Goal: Task Accomplishment & Management: Complete application form

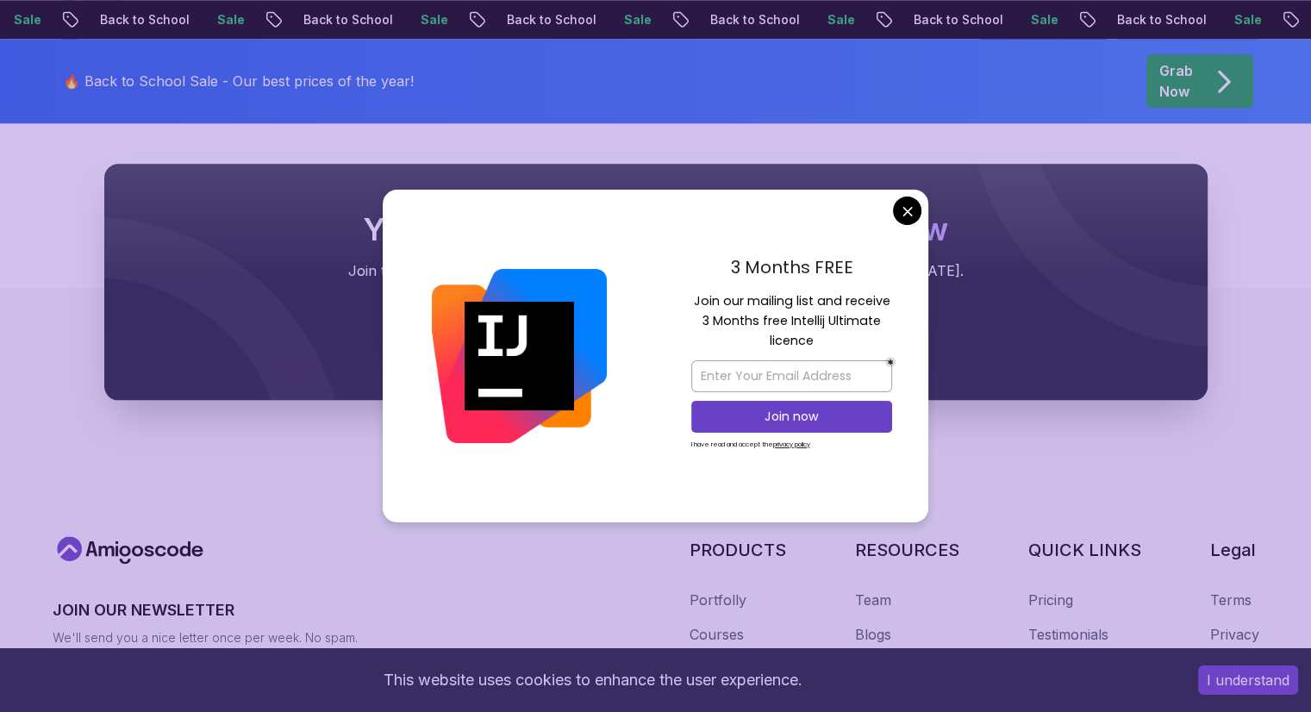
scroll to position [1982, 0]
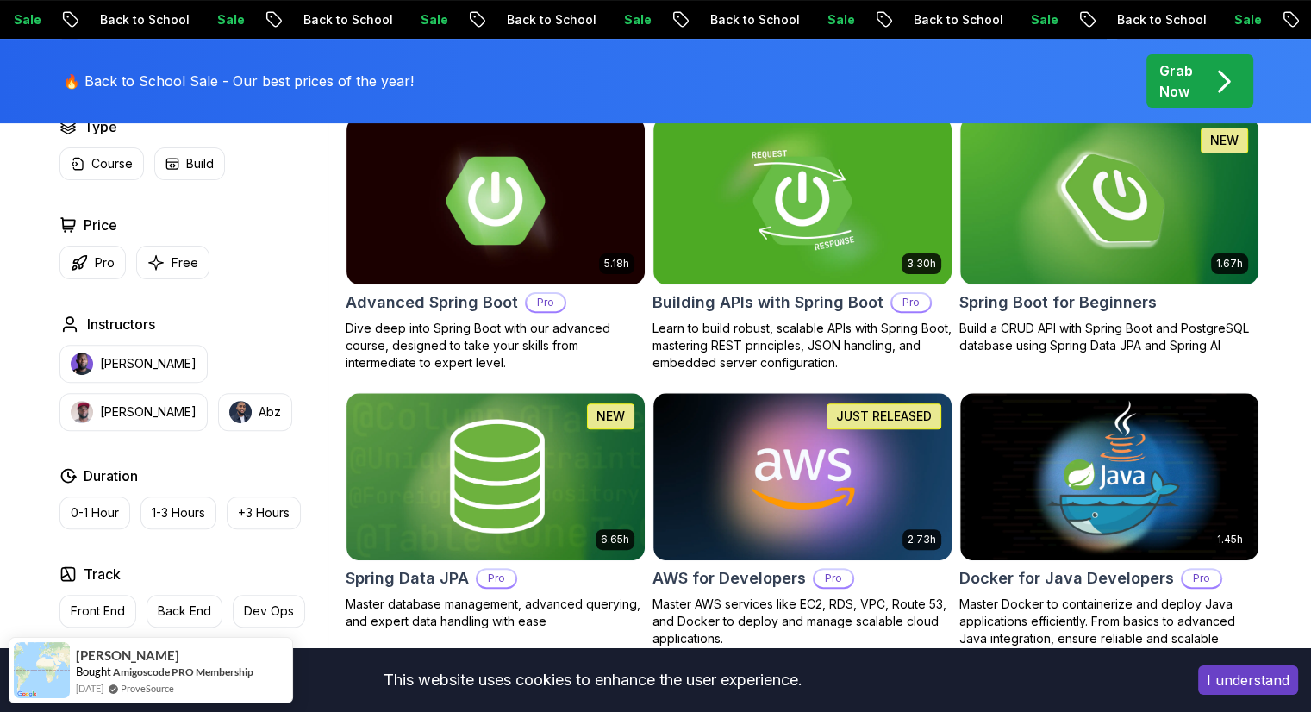
scroll to position [431, 0]
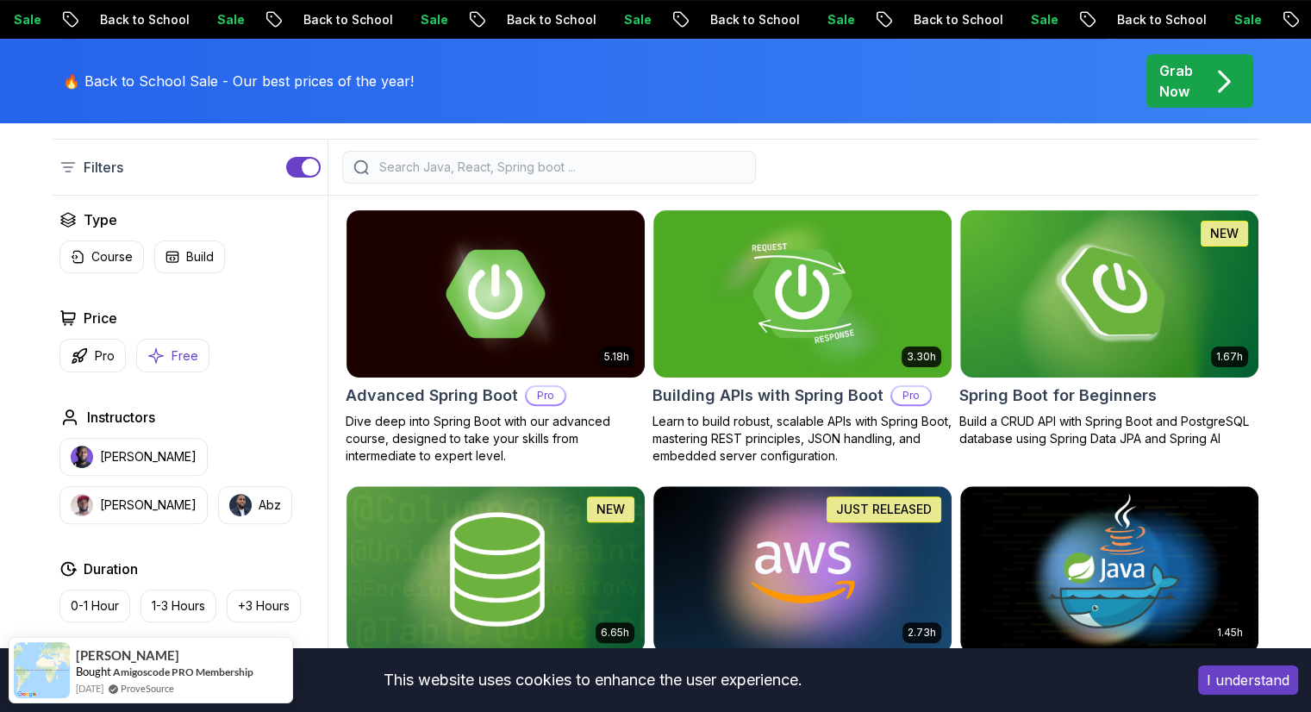
click at [152, 364] on button "Free" at bounding box center [172, 356] width 73 height 34
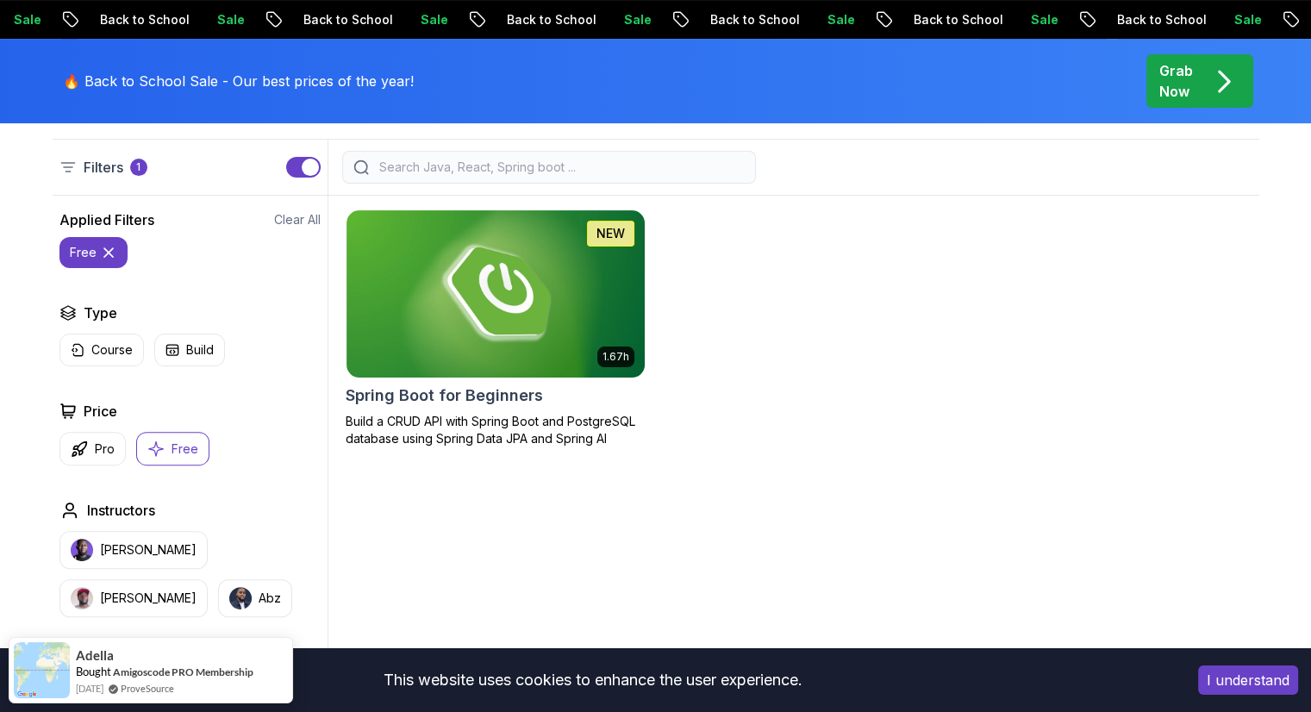
click at [152, 364] on div "Course Build" at bounding box center [189, 349] width 261 height 33
click at [176, 446] on p "Free" at bounding box center [184, 448] width 27 height 17
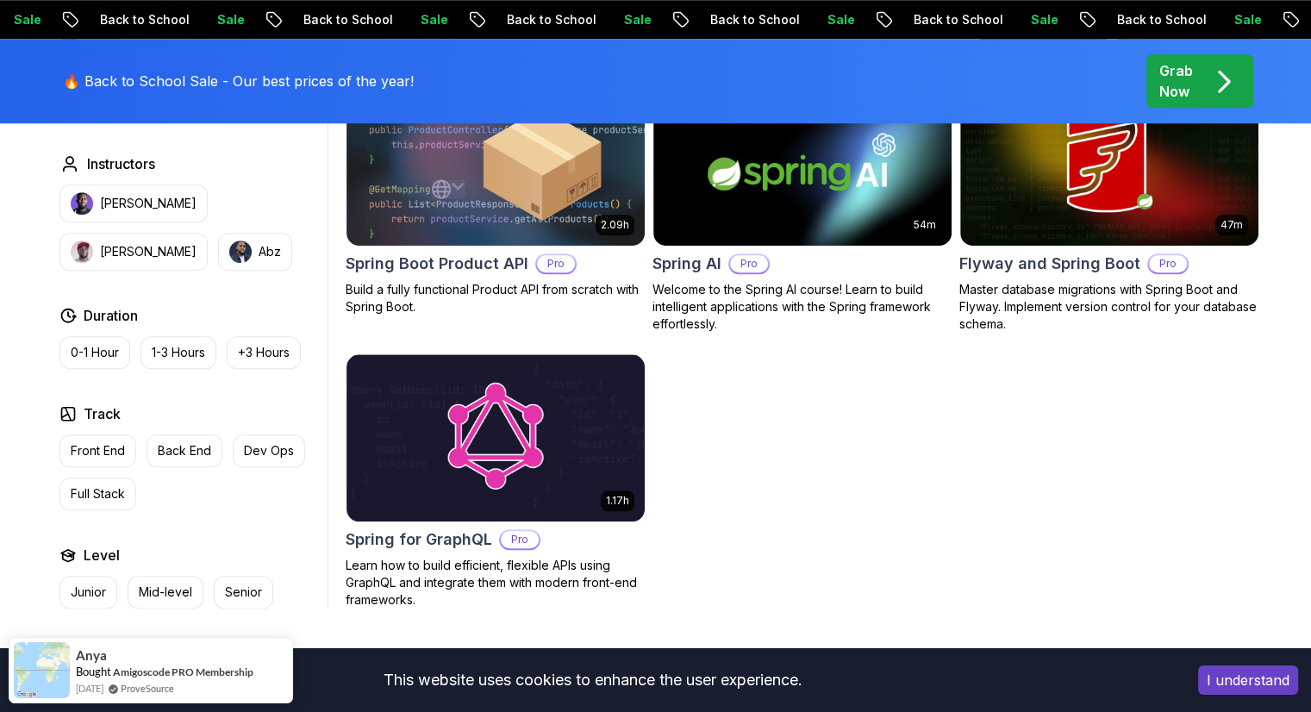
scroll to position [1379, 0]
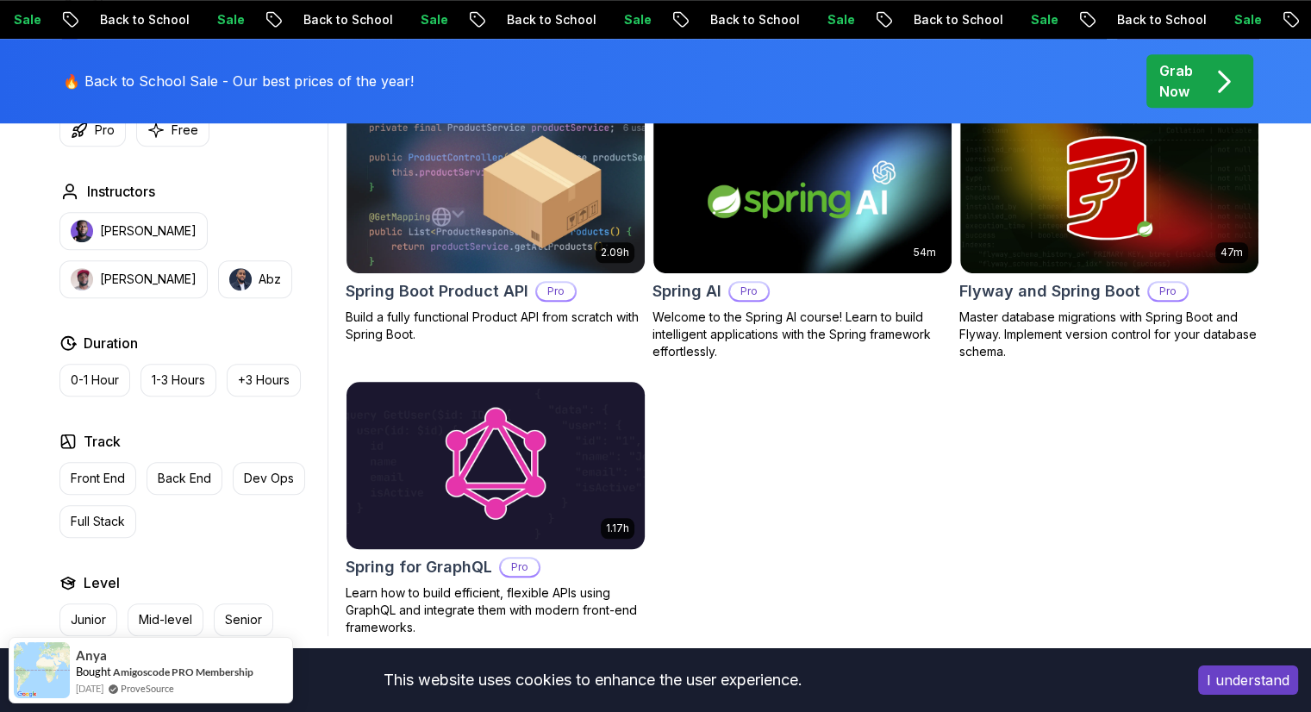
click at [508, 471] on img at bounding box center [495, 464] width 313 height 175
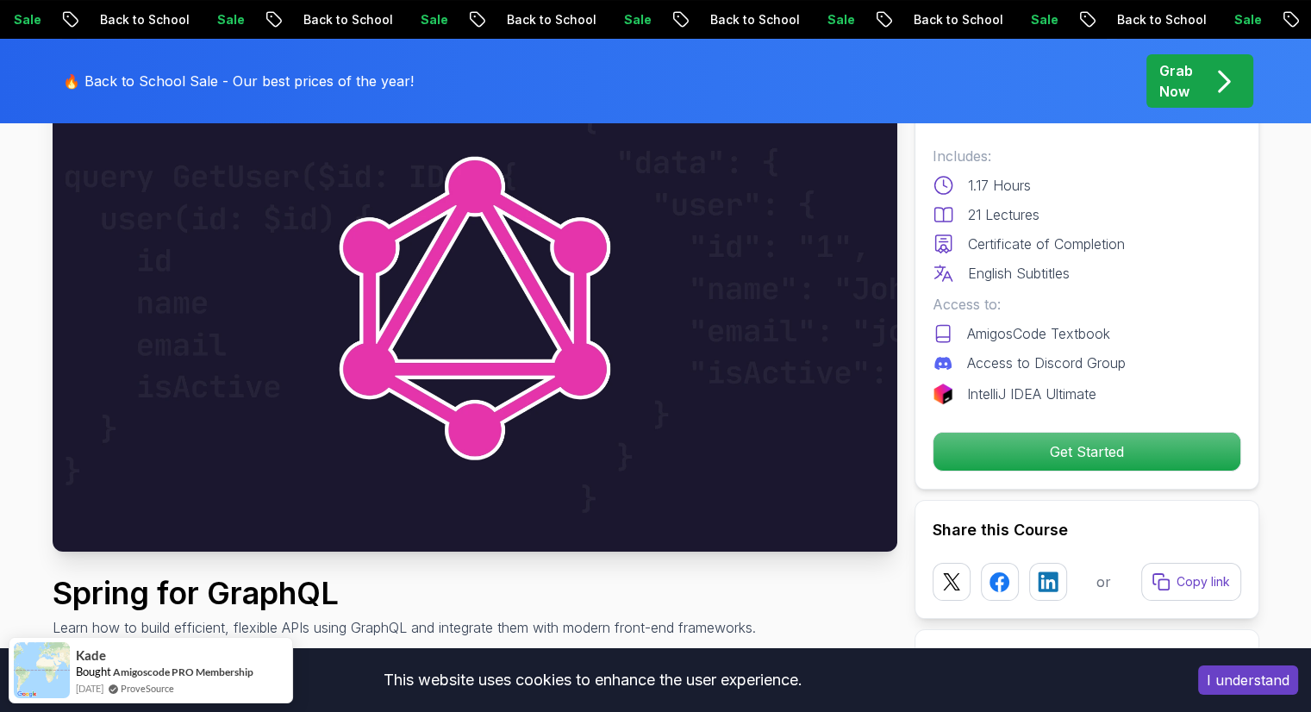
scroll to position [172, 0]
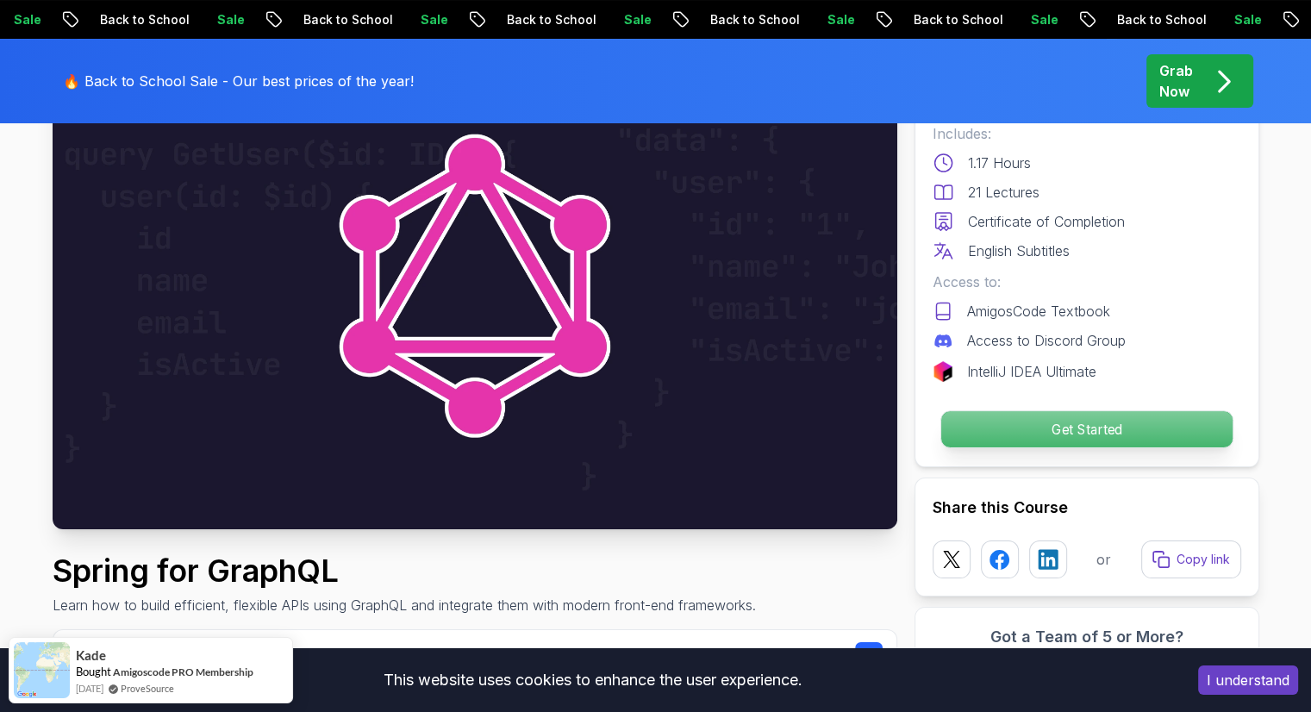
click at [983, 427] on p "Get Started" at bounding box center [1085, 429] width 291 height 36
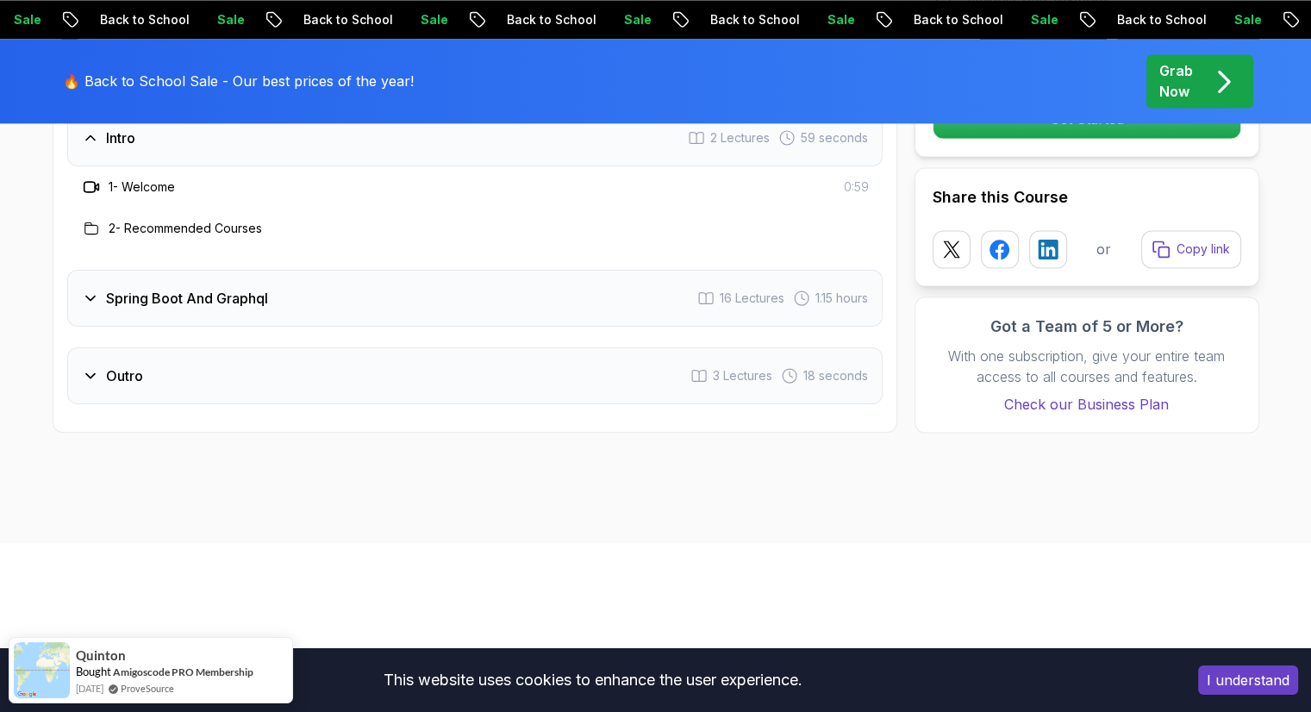
scroll to position [2538, 0]
click at [1174, 95] on p "Grab Now" at bounding box center [1176, 80] width 34 height 41
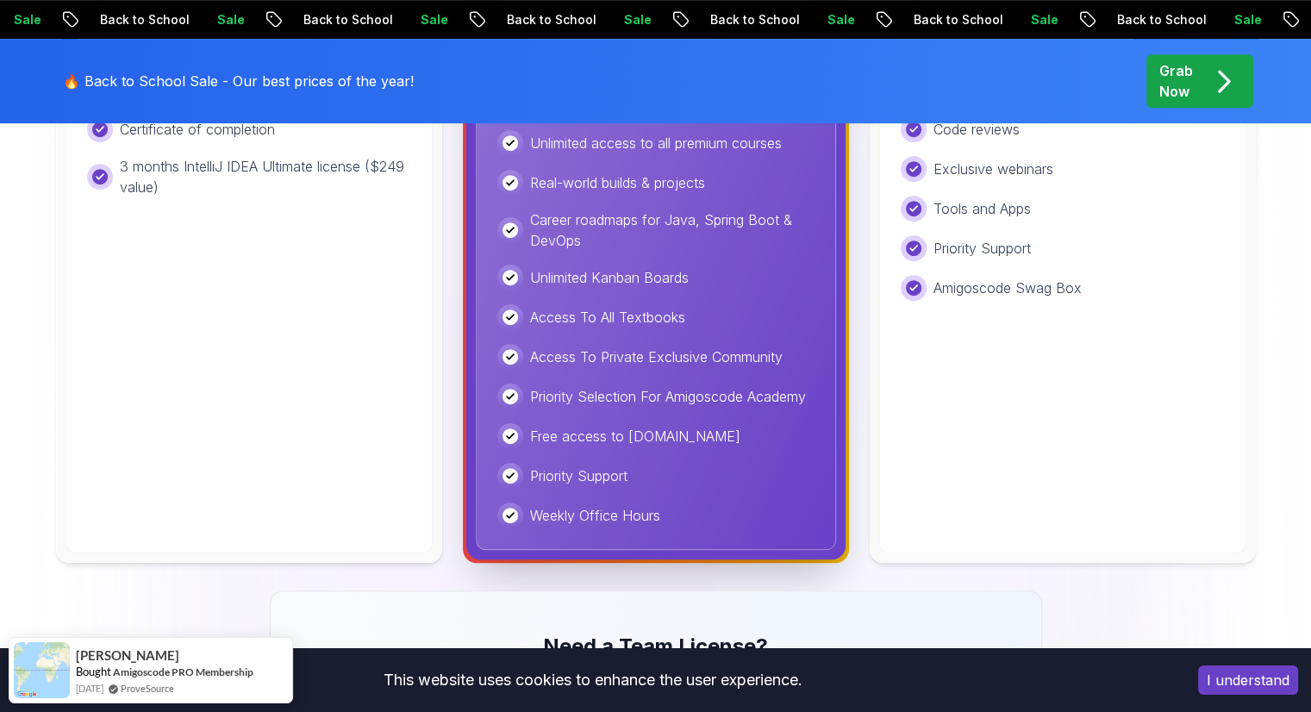
scroll to position [1034, 0]
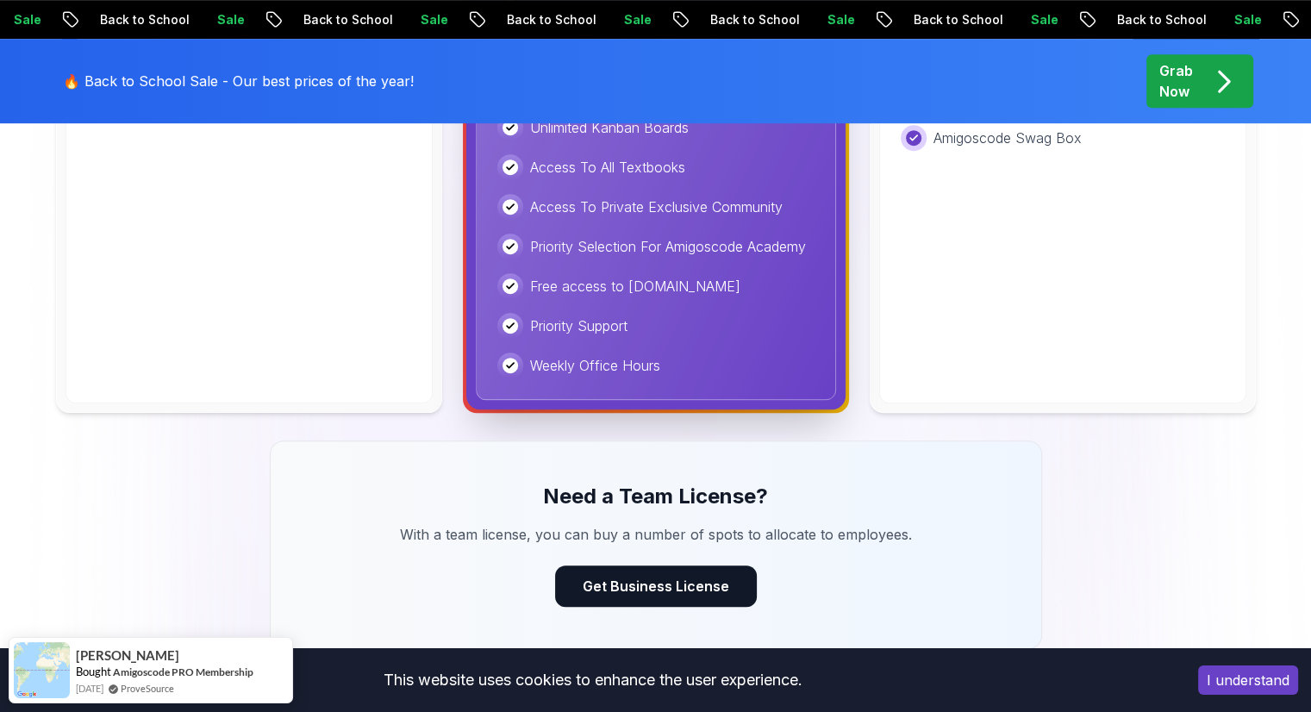
click at [1027, 335] on div "Lifetime One-time payment for lifetime access to all current and future courses…" at bounding box center [1062, 4] width 367 height 798
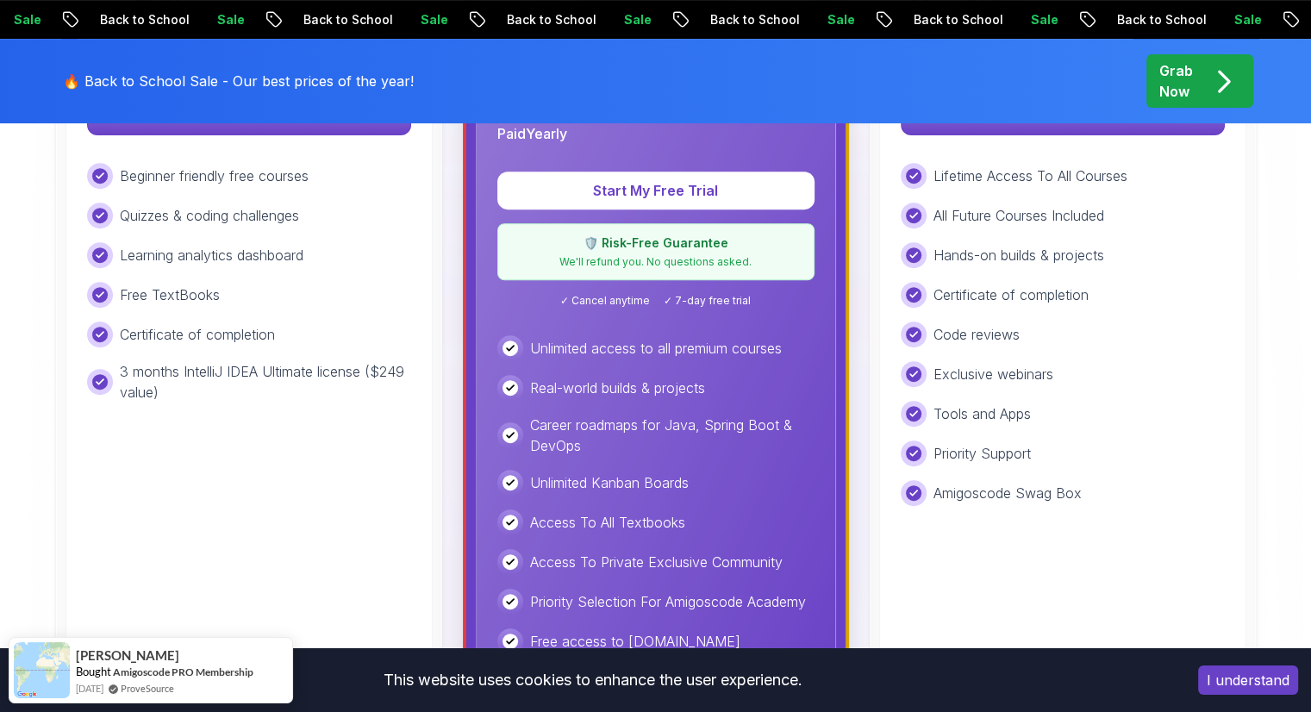
scroll to position [517, 0]
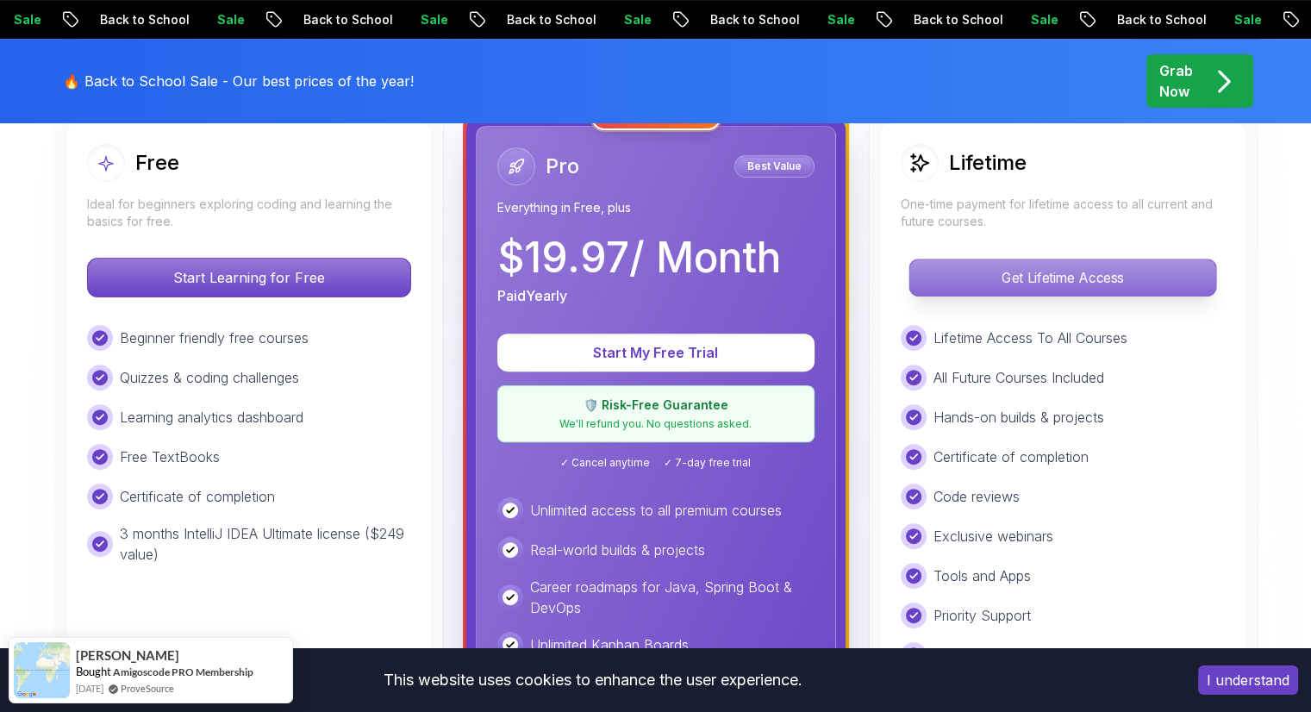
click at [1050, 287] on p "Get Lifetime Access" at bounding box center [1062, 277] width 306 height 36
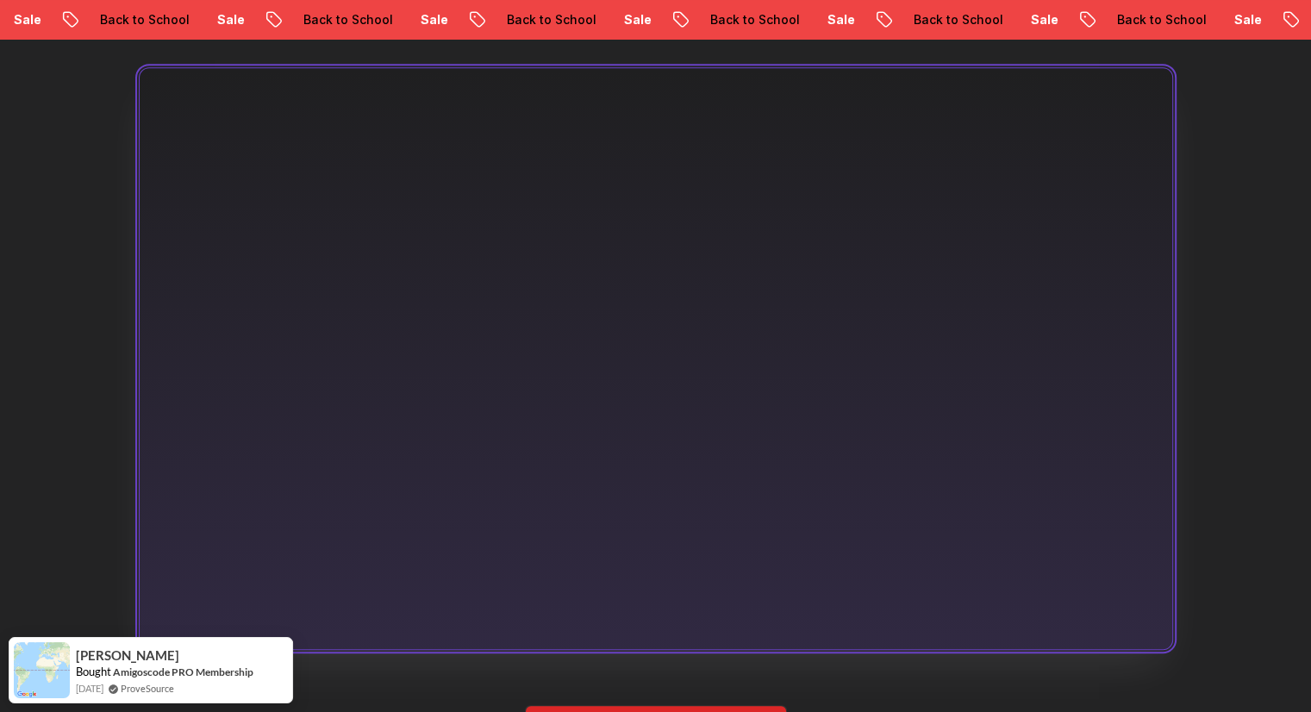
scroll to position [1293, 0]
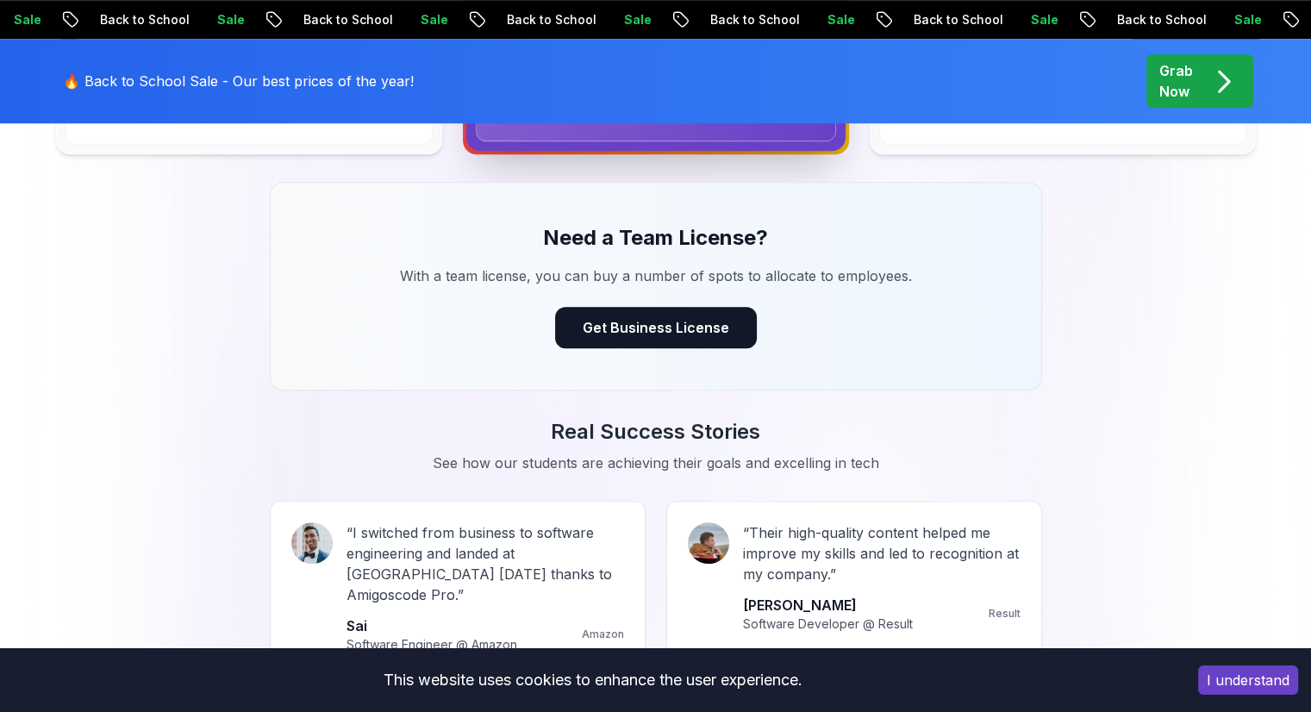
scroll to position [517, 0]
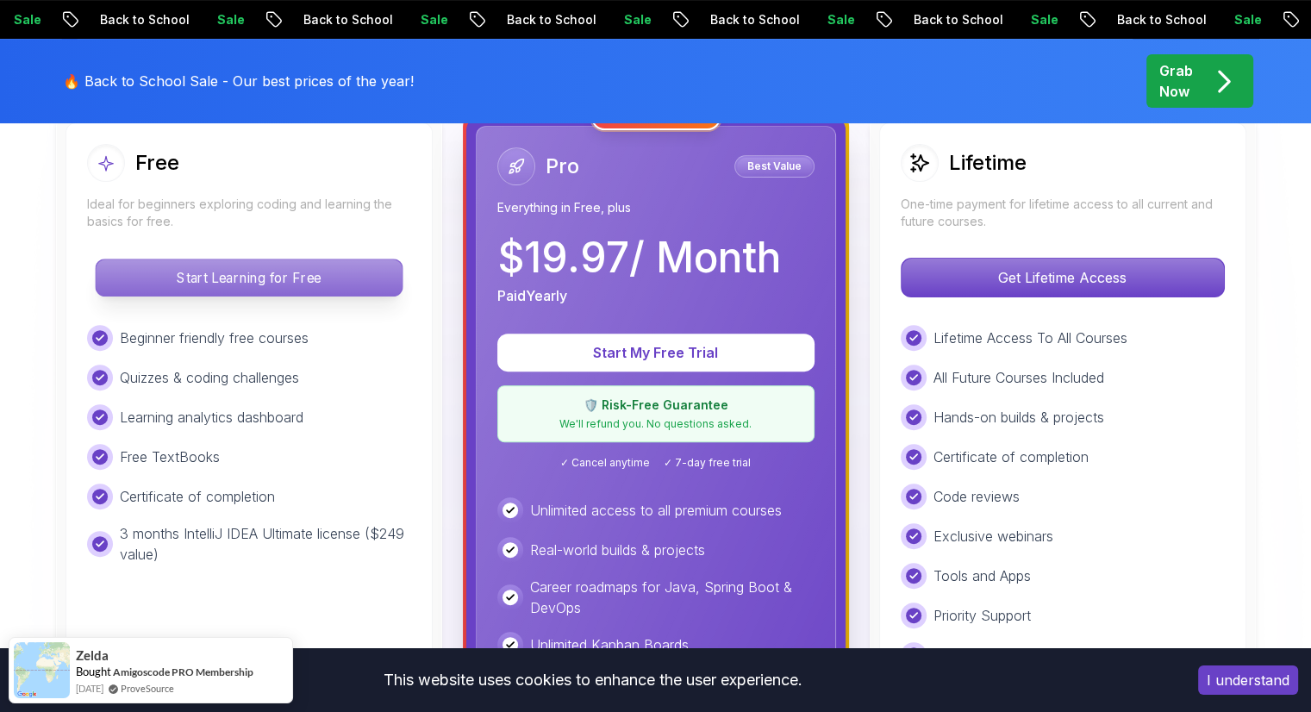
click at [184, 282] on p "Start Learning for Free" at bounding box center [249, 277] width 306 height 36
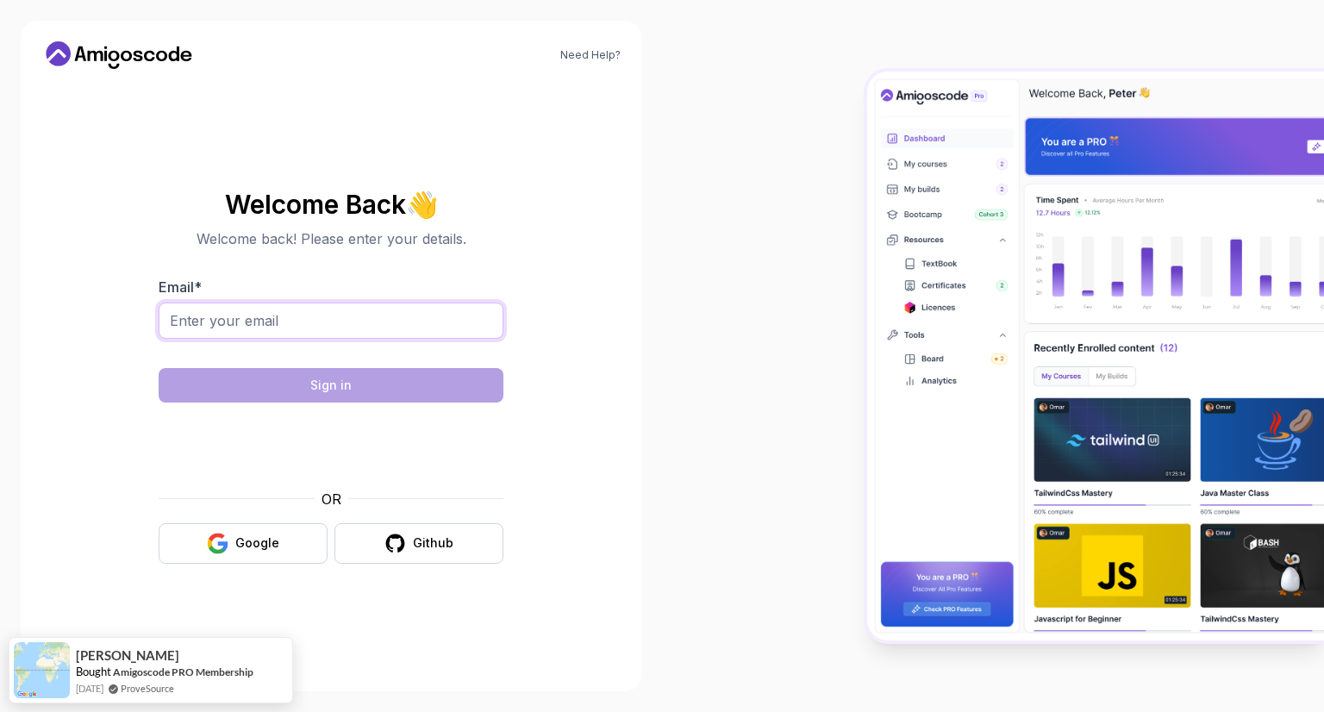
click at [400, 308] on input "Email *" at bounding box center [331, 320] width 345 height 36
type input "narasimhagudimella@gmail.com"
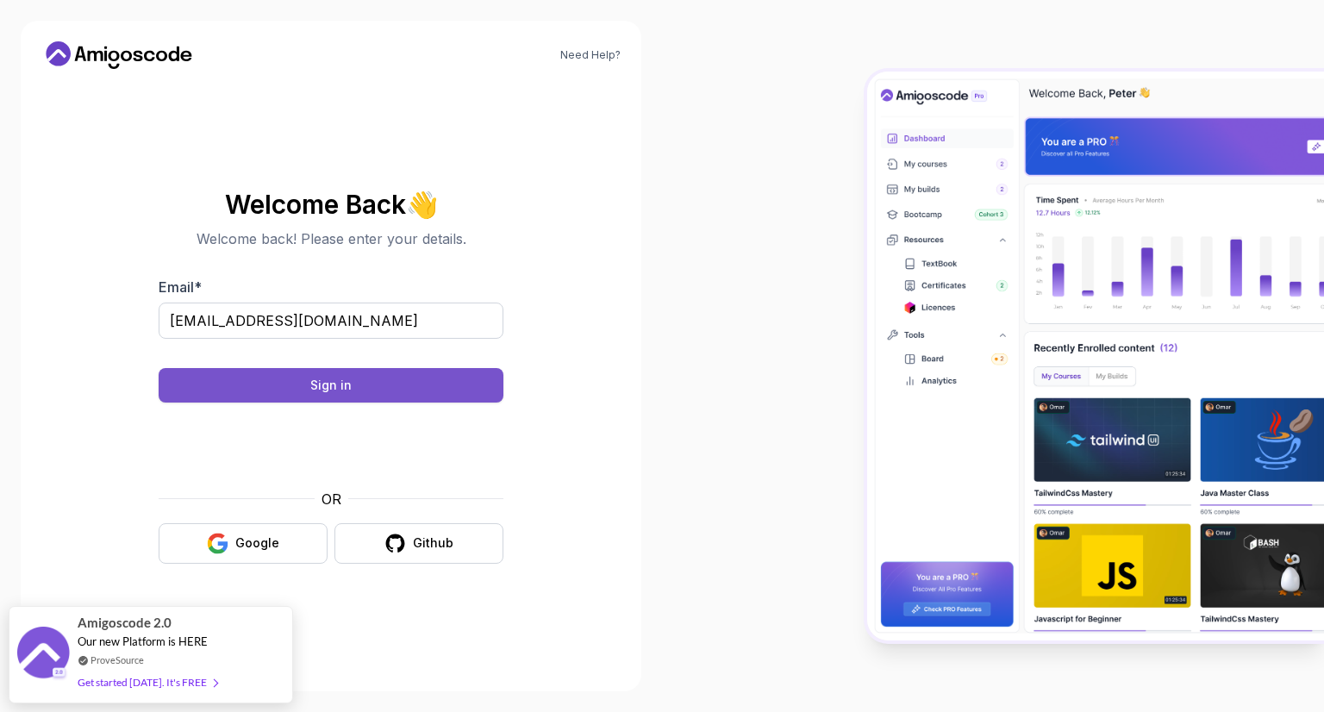
click at [380, 385] on button "Sign in" at bounding box center [331, 385] width 345 height 34
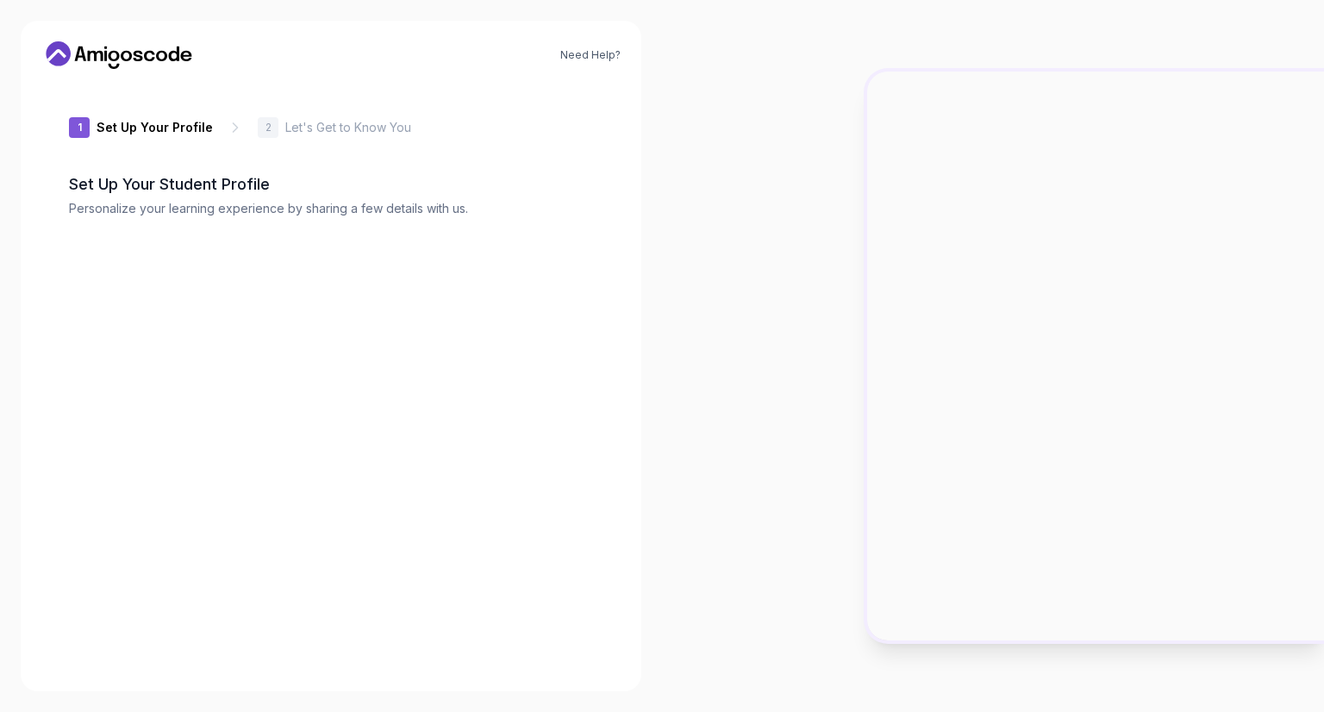
type input "dynamicdeere5dc4"
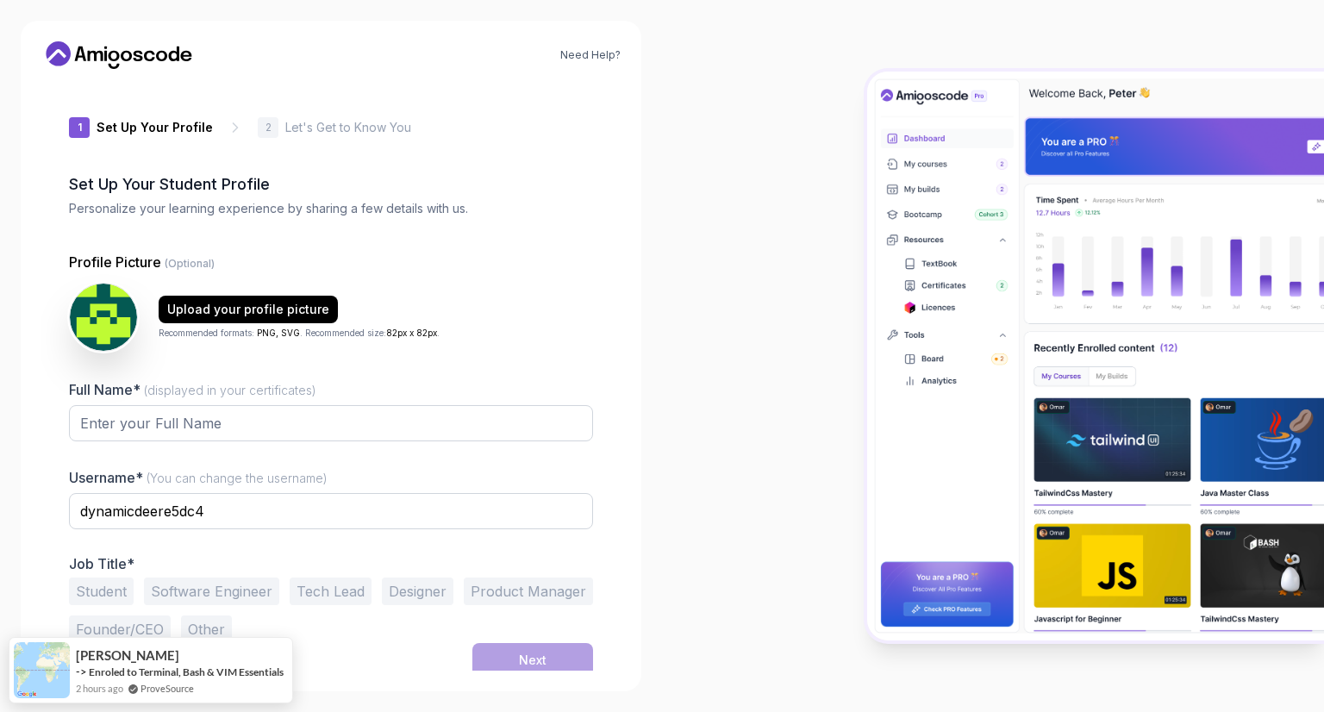
scroll to position [7, 0]
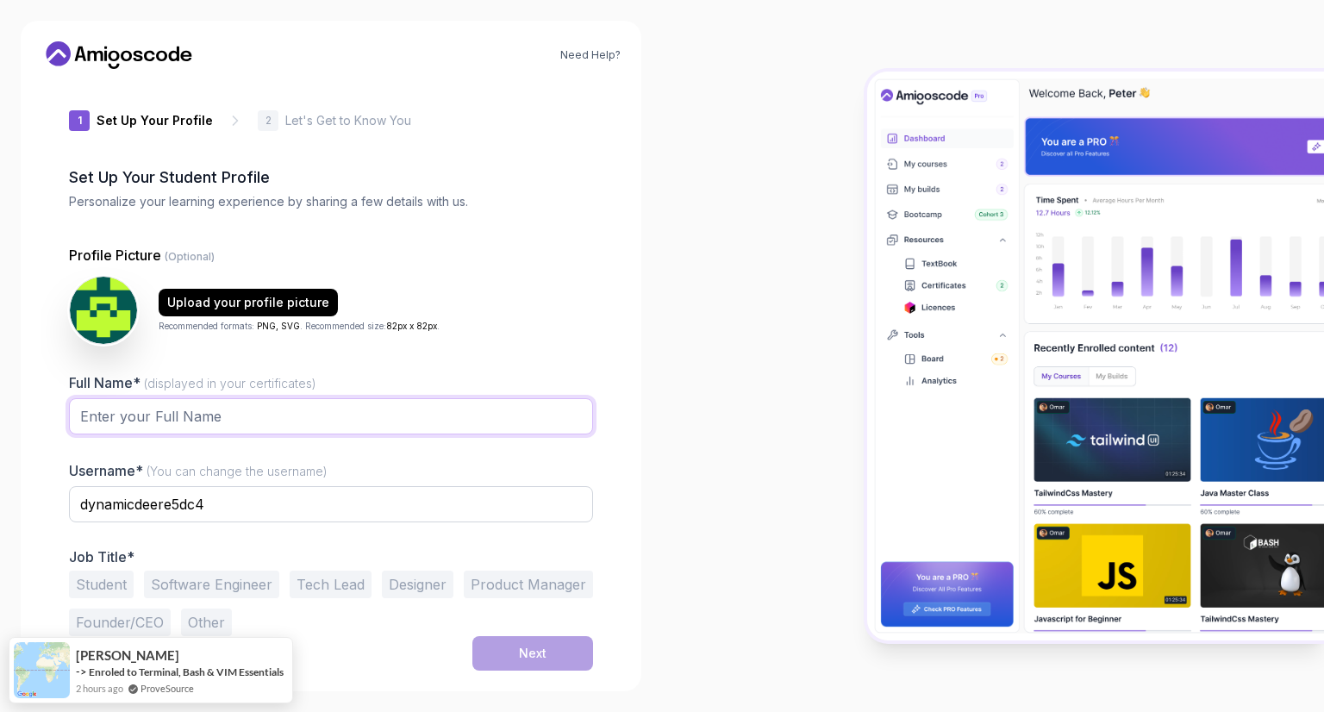
click at [269, 411] on input "Full Name* (displayed in your certificates)" at bounding box center [331, 416] width 524 height 36
type input "[PERSON_NAME]"
click at [266, 495] on input "dynamicdeere5dc4" at bounding box center [331, 504] width 524 height 36
drag, startPoint x: 265, startPoint y: 498, endPoint x: 0, endPoint y: 479, distance: 265.2
click at [0, 479] on div "Need Help? 1 Set Up Your Profile 1 Set Up Your Profile 2 Let's Get to Know You …" at bounding box center [331, 356] width 662 height 712
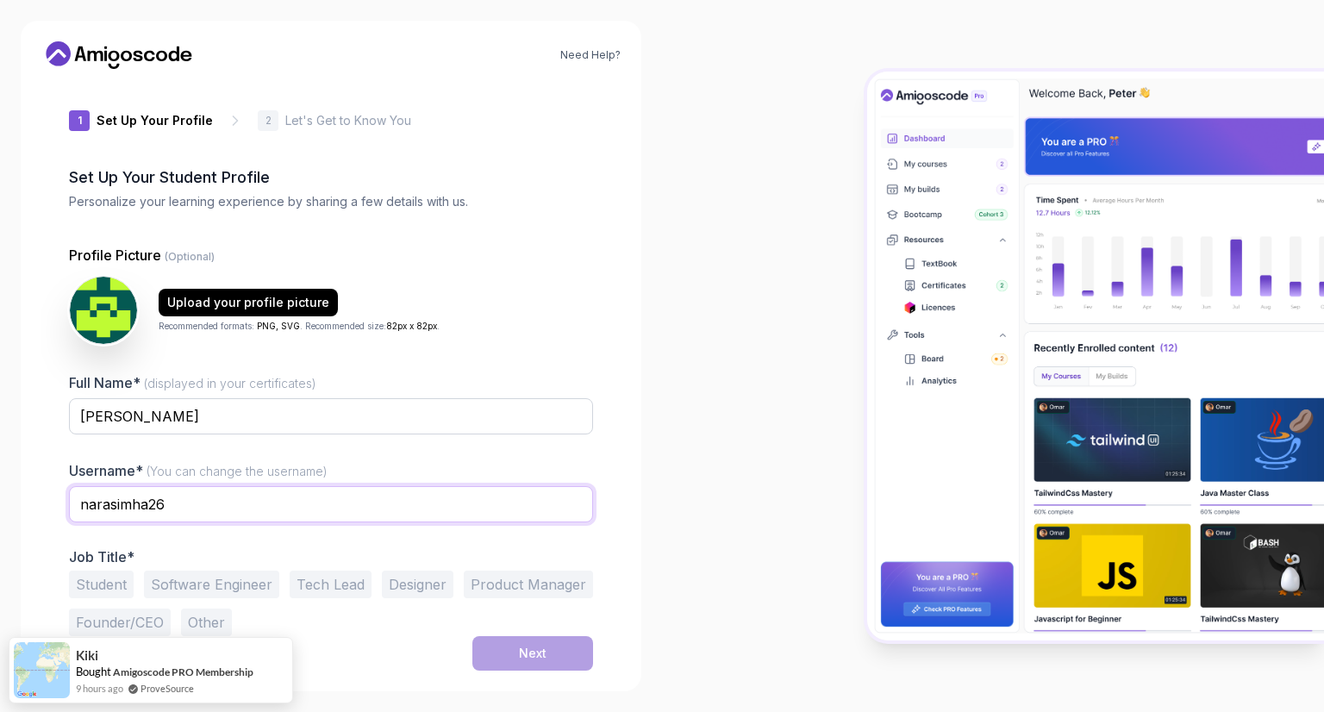
type input "narasimha26"
click at [102, 584] on button "Student" at bounding box center [101, 584] width 65 height 28
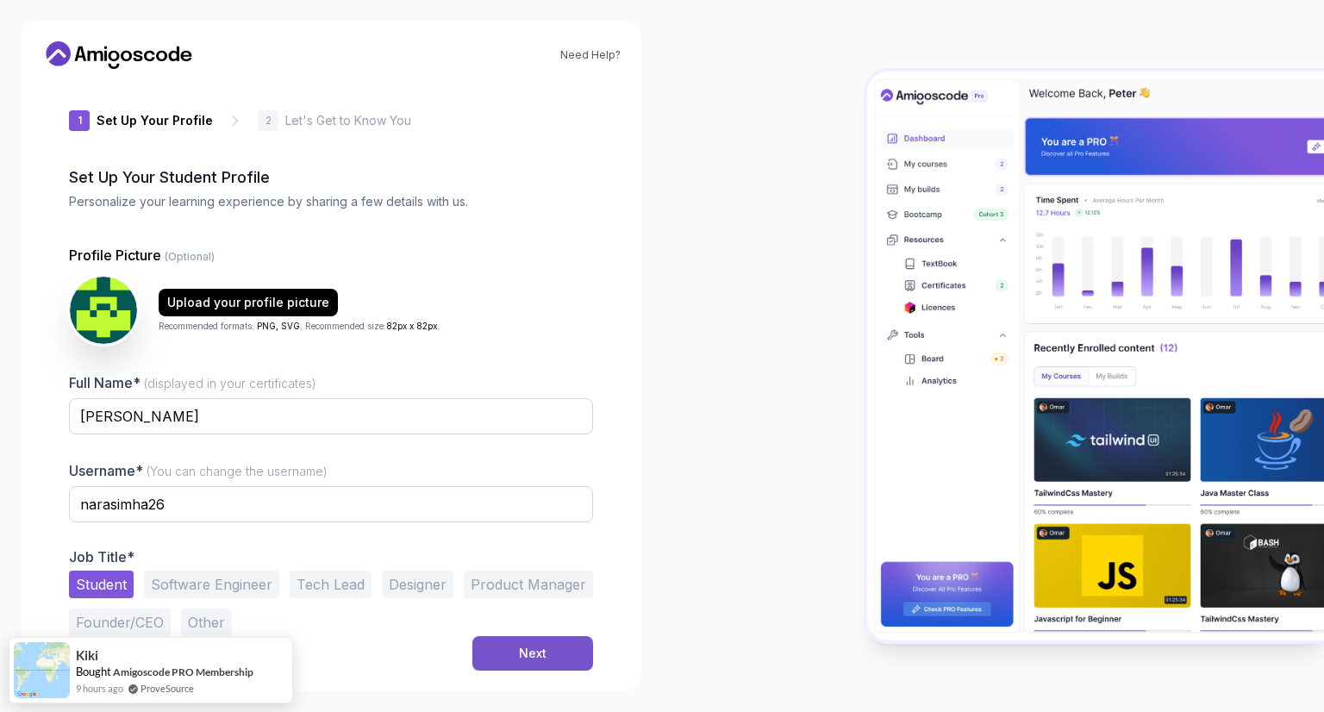
click at [522, 666] on button "Next" at bounding box center [532, 653] width 121 height 34
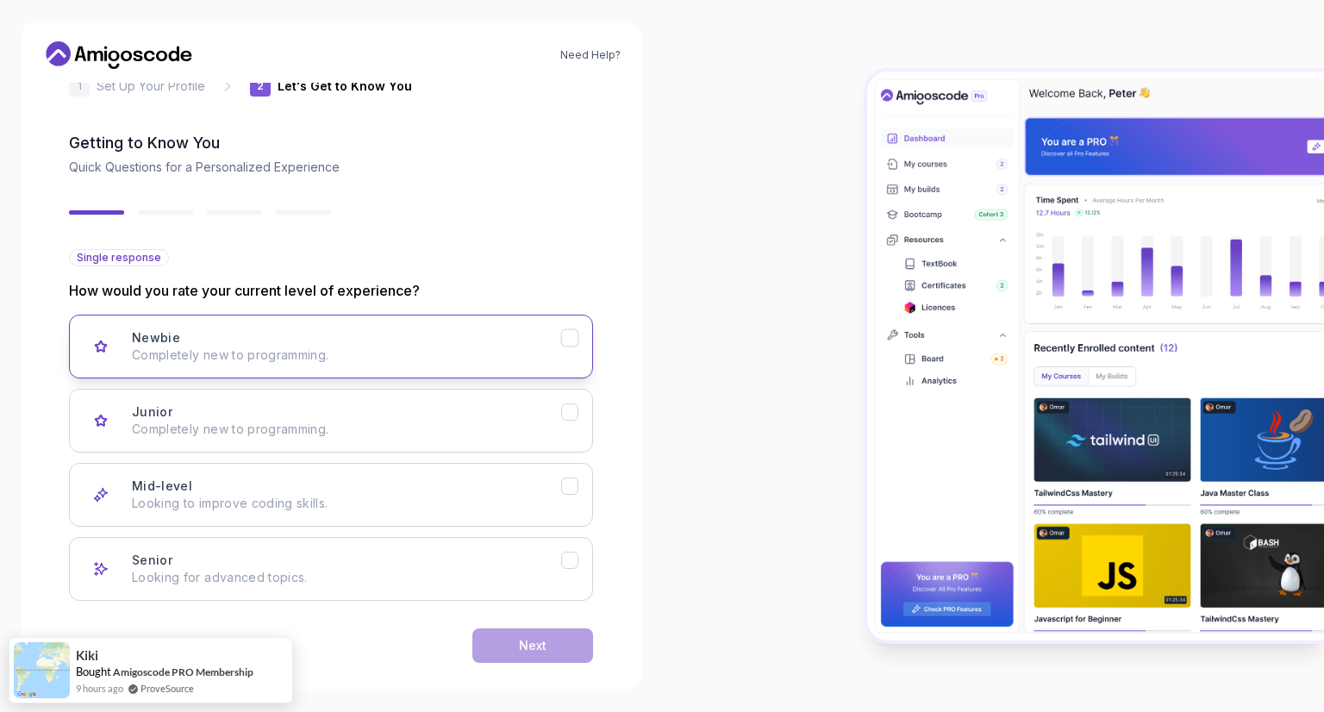
scroll to position [59, 0]
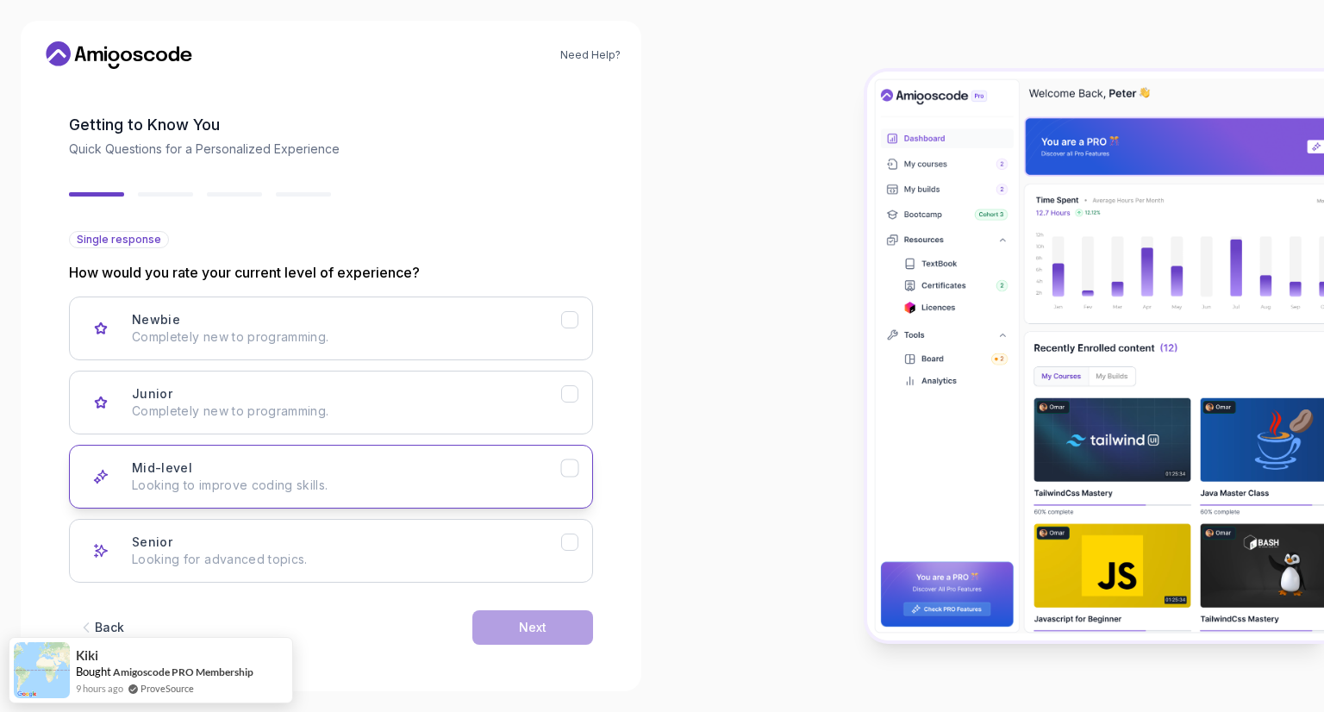
click at [215, 490] on p "Looking to improve coding skills." at bounding box center [346, 485] width 429 height 17
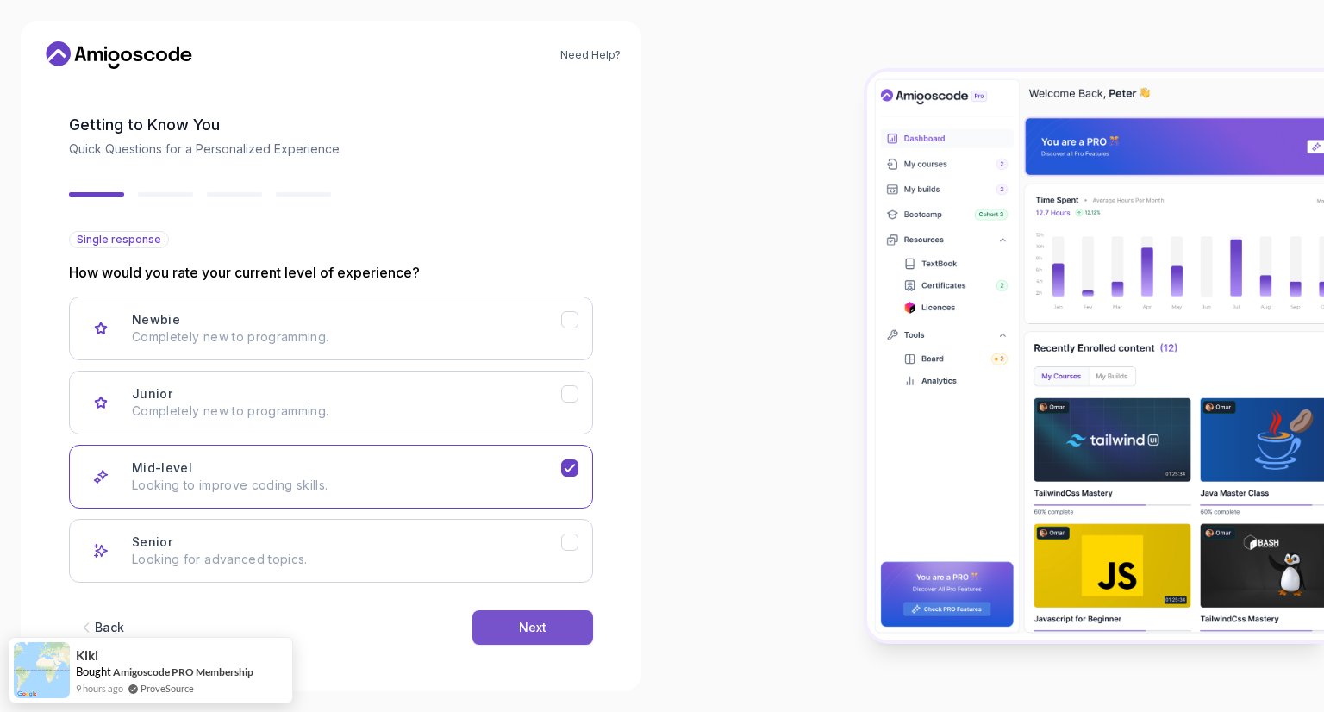
click at [528, 628] on div "Next" at bounding box center [533, 627] width 28 height 17
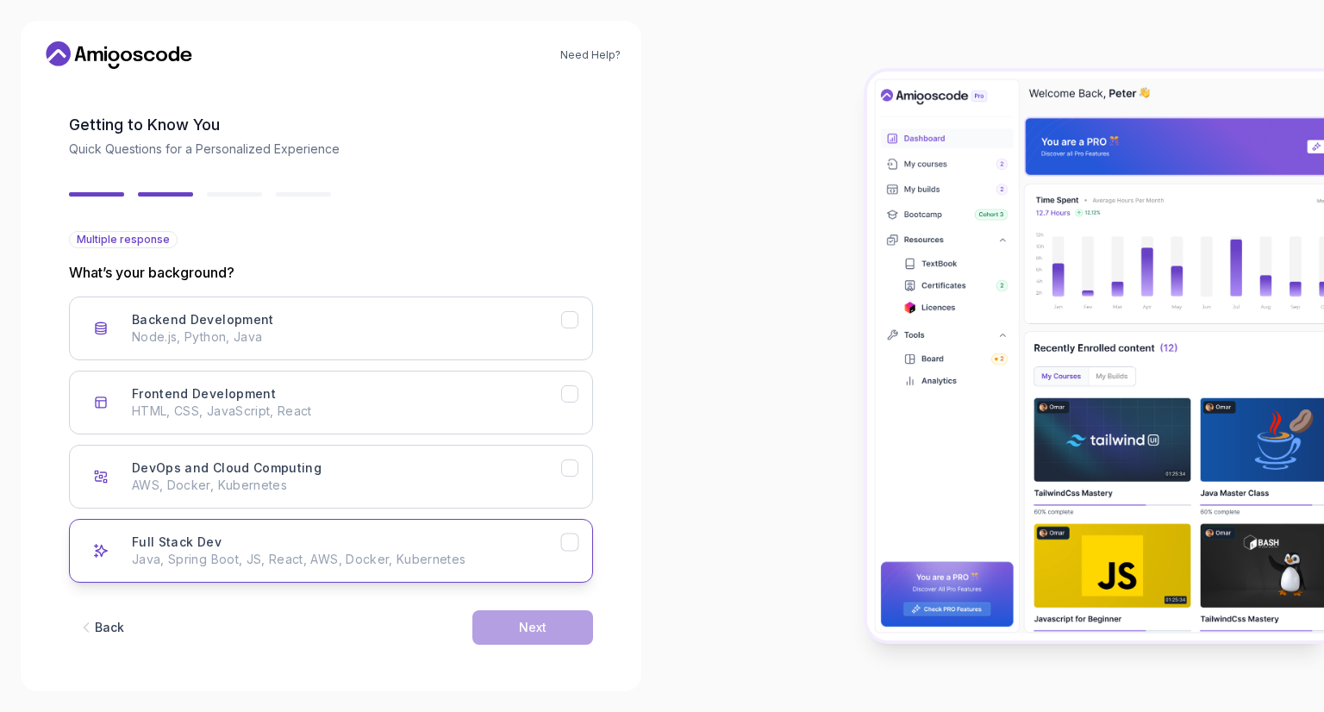
click at [207, 539] on h3 "Full Stack Dev" at bounding box center [177, 541] width 90 height 17
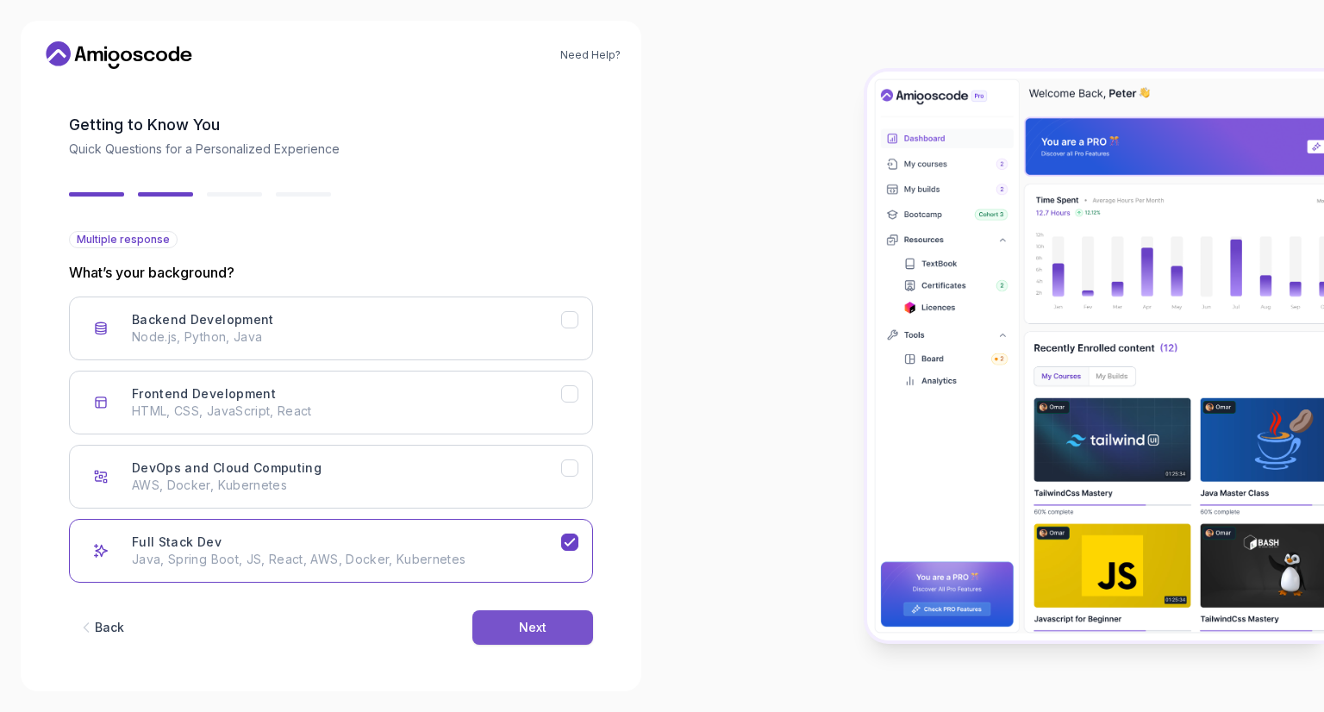
click at [539, 636] on button "Next" at bounding box center [532, 627] width 121 height 34
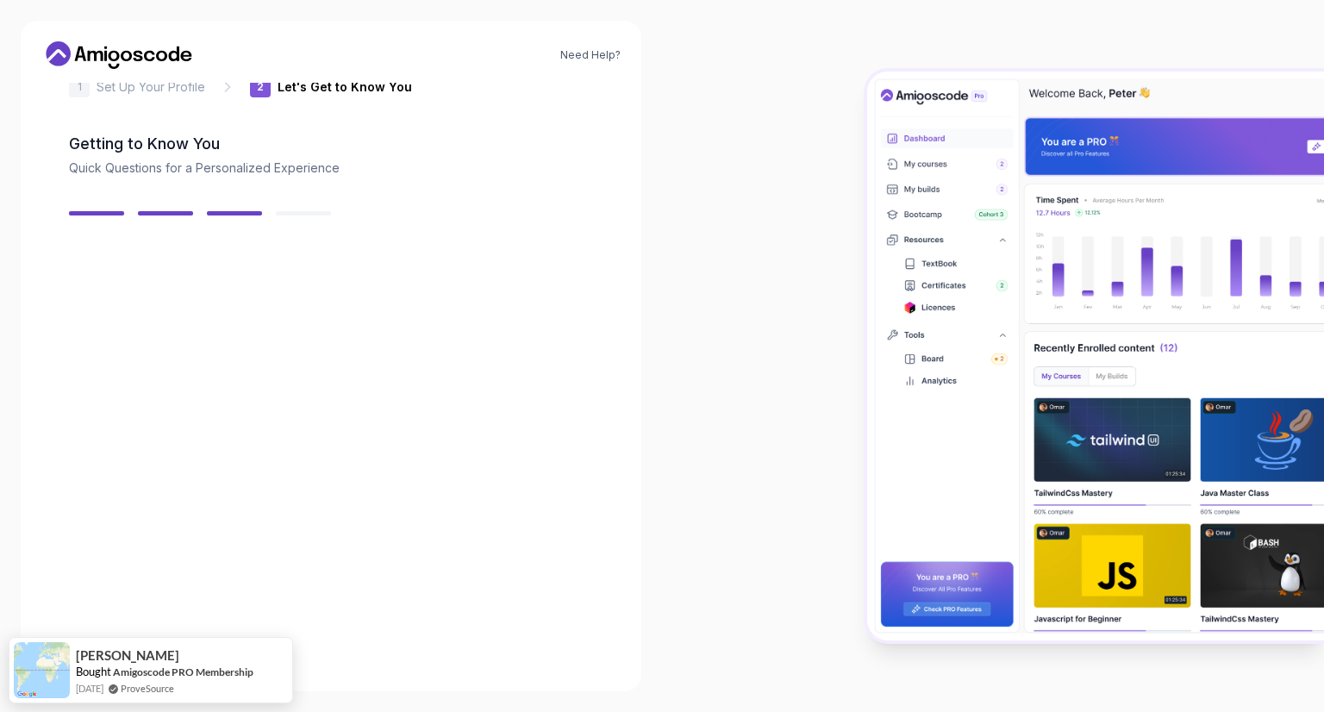
scroll to position [41, 0]
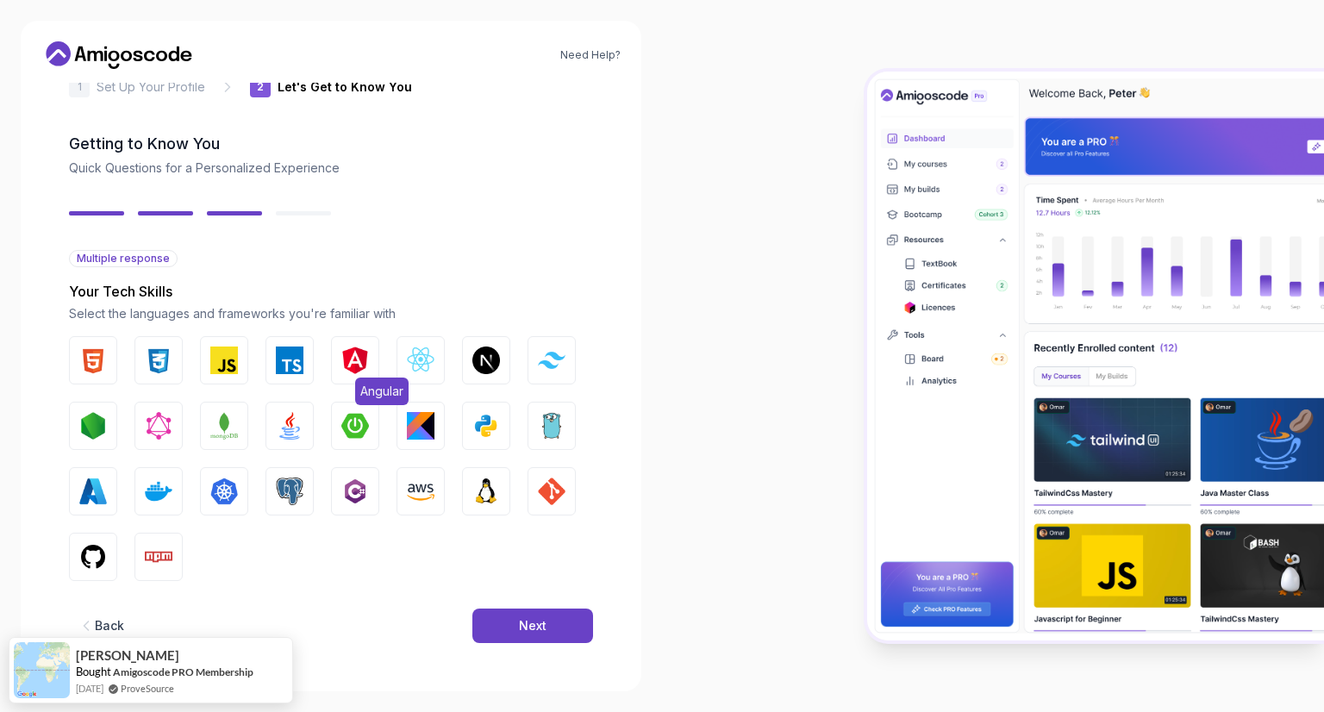
click at [356, 370] on img "button" at bounding box center [355, 360] width 28 height 28
click at [431, 371] on img "button" at bounding box center [421, 360] width 28 height 28
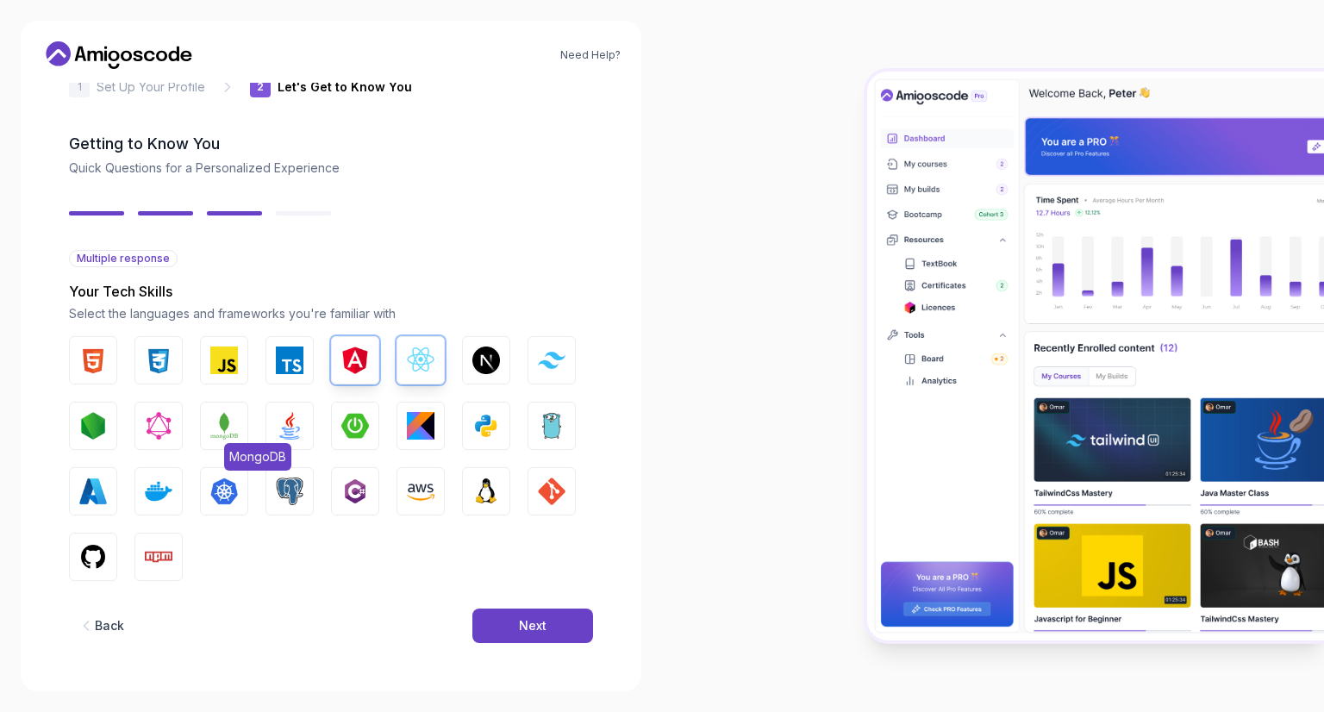
click at [246, 421] on button "MongoDB" at bounding box center [224, 426] width 48 height 48
click at [291, 423] on img "button" at bounding box center [290, 426] width 28 height 28
click at [363, 423] on img "button" at bounding box center [355, 426] width 28 height 28
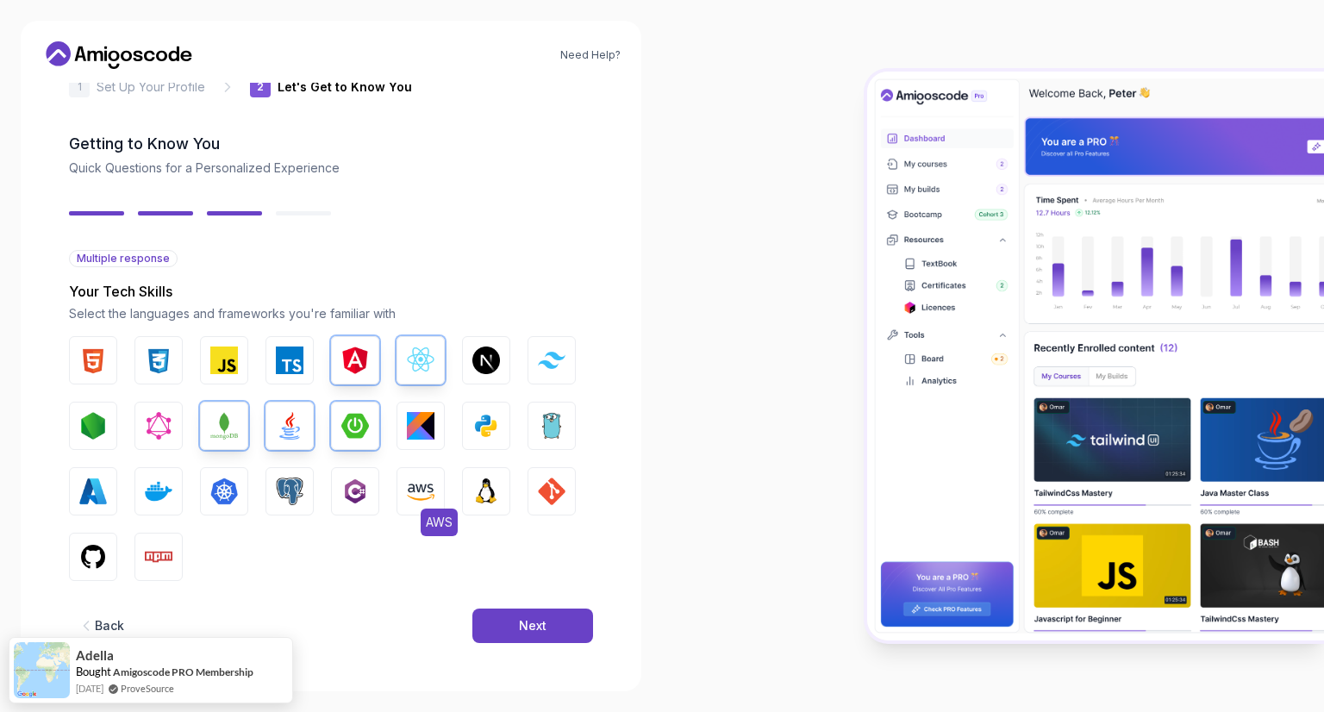
click at [422, 498] on img "button" at bounding box center [421, 491] width 28 height 28
click at [533, 501] on button "GIT" at bounding box center [551, 491] width 48 height 48
click at [299, 495] on img "button" at bounding box center [290, 491] width 28 height 28
click at [283, 495] on img "button" at bounding box center [290, 491] width 28 height 28
click at [234, 495] on img "button" at bounding box center [224, 491] width 28 height 28
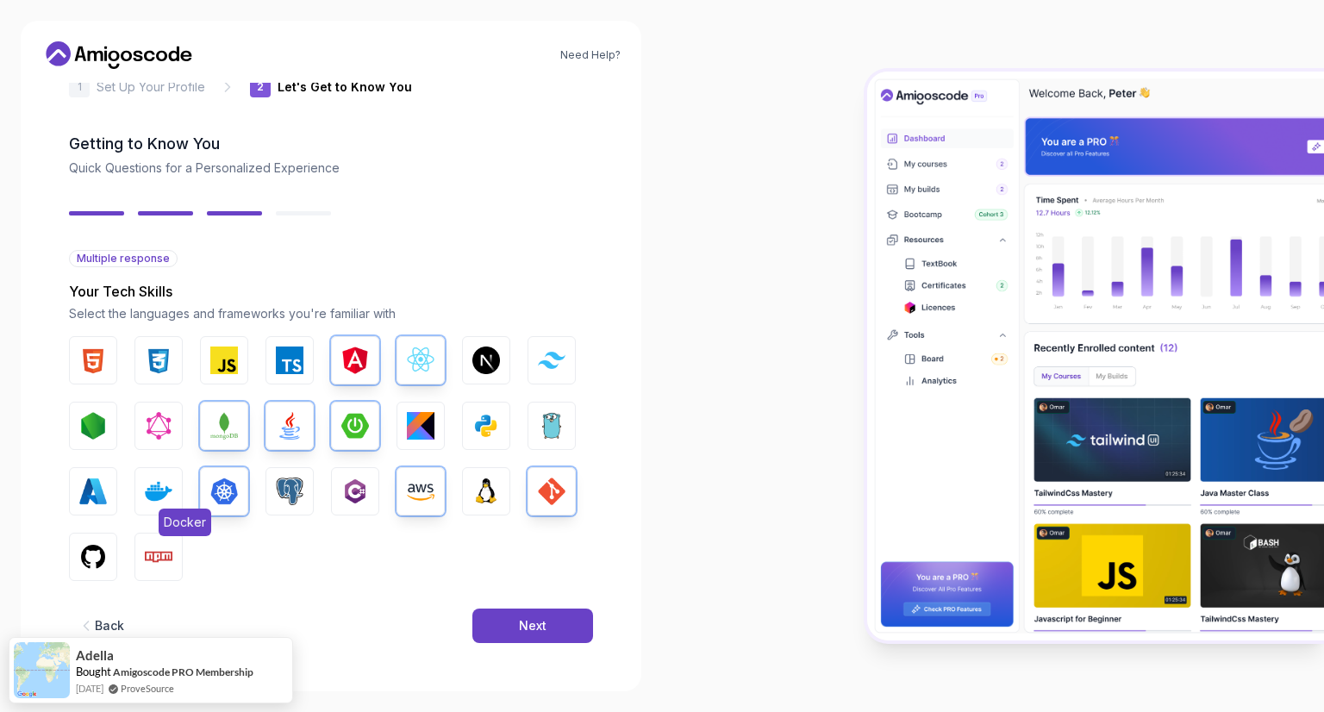
click at [139, 493] on button "Docker" at bounding box center [158, 491] width 48 height 48
click at [110, 542] on button "GitHub" at bounding box center [93, 557] width 48 height 48
click at [493, 611] on button "Next" at bounding box center [532, 625] width 121 height 34
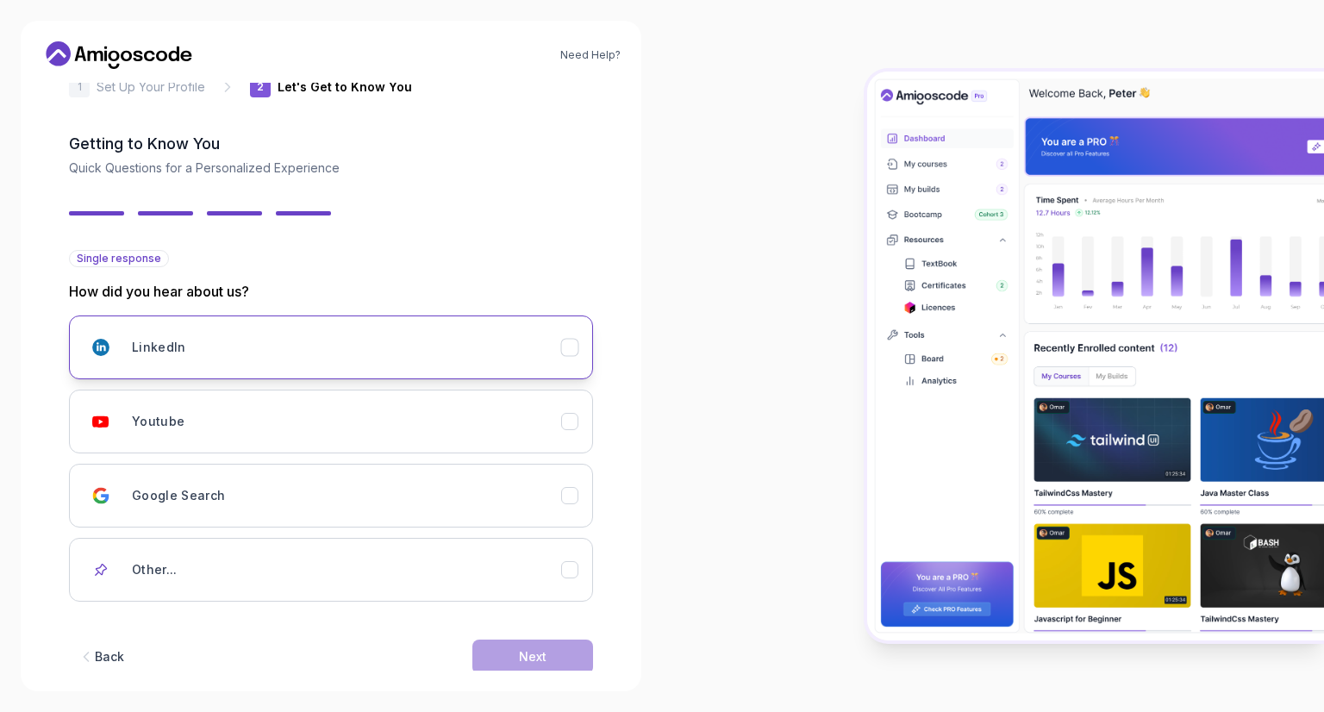
click at [178, 339] on h3 "LinkedIn" at bounding box center [159, 347] width 54 height 17
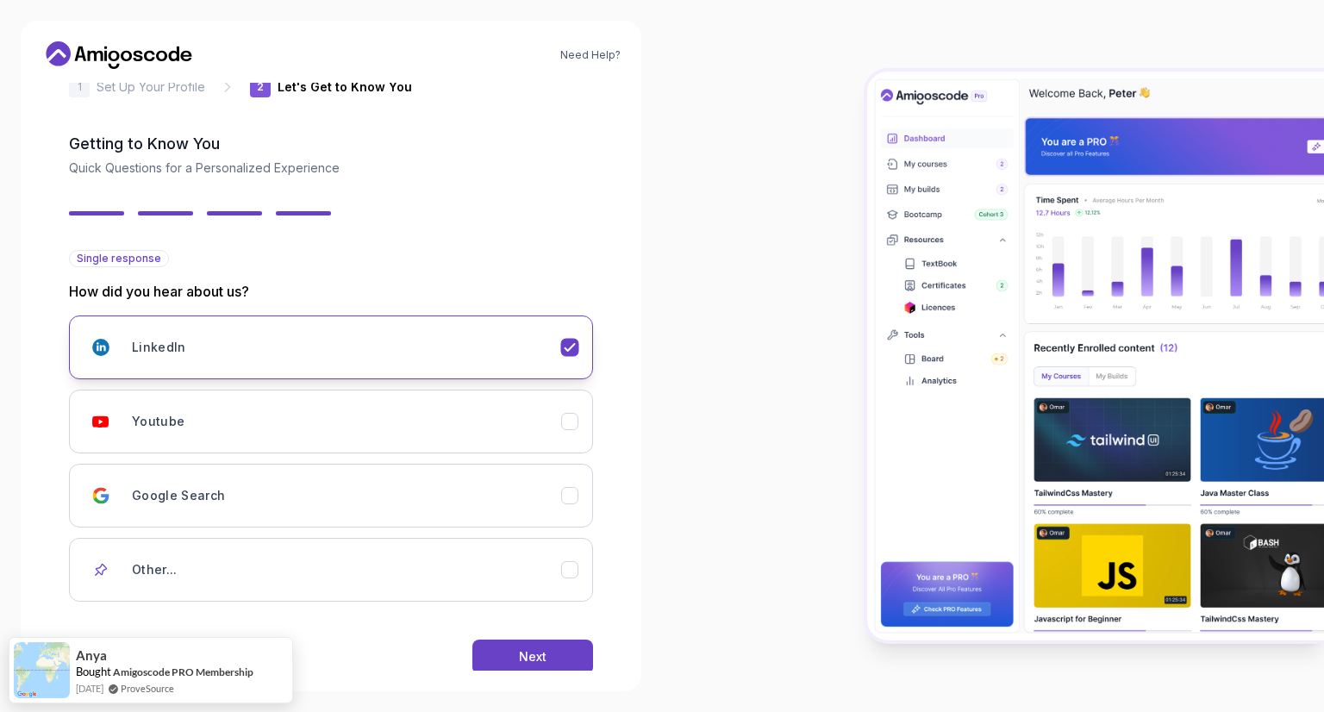
click at [351, 346] on div "LinkedIn" at bounding box center [346, 347] width 429 height 34
click at [319, 459] on div "LinkedIn Youtube Google Search Other..." at bounding box center [331, 458] width 524 height 286
click at [316, 415] on div "Youtube" at bounding box center [346, 421] width 429 height 34
click at [338, 352] on div "LinkedIn" at bounding box center [346, 347] width 429 height 34
click at [342, 418] on div "Youtube" at bounding box center [346, 421] width 429 height 34
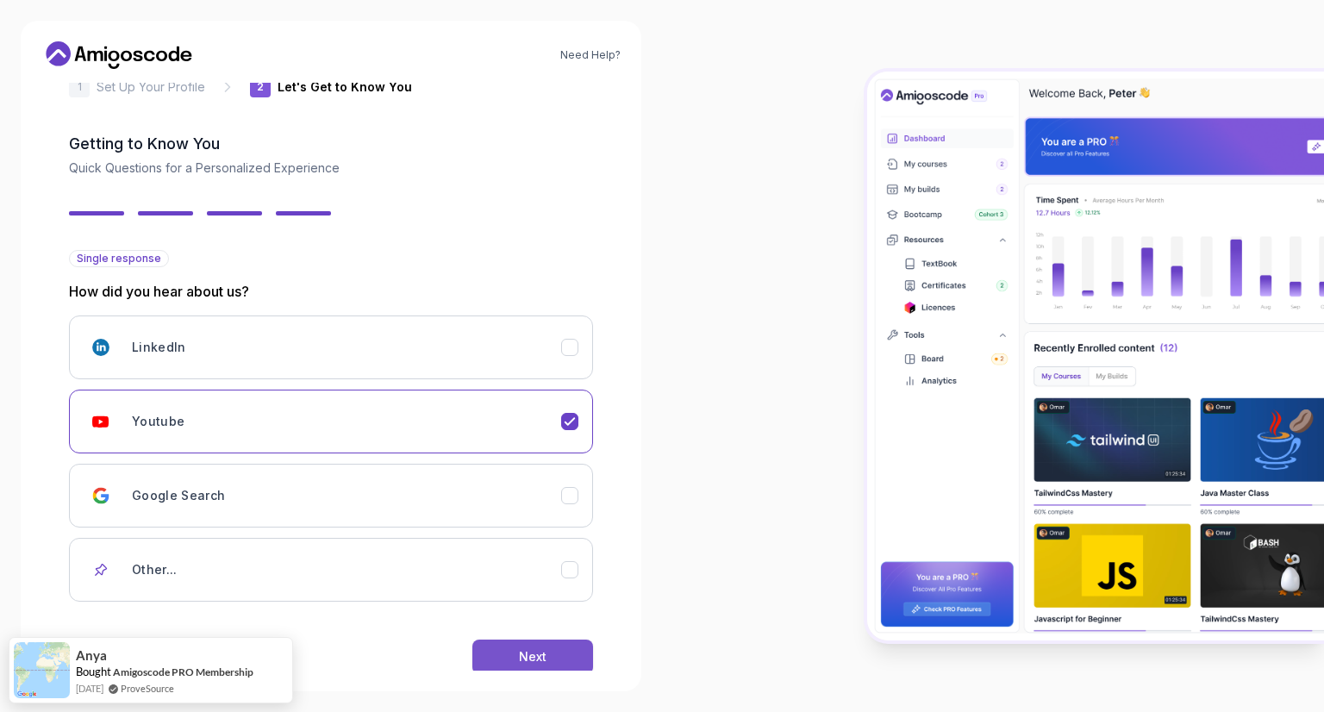
click at [517, 652] on button "Next" at bounding box center [532, 656] width 121 height 34
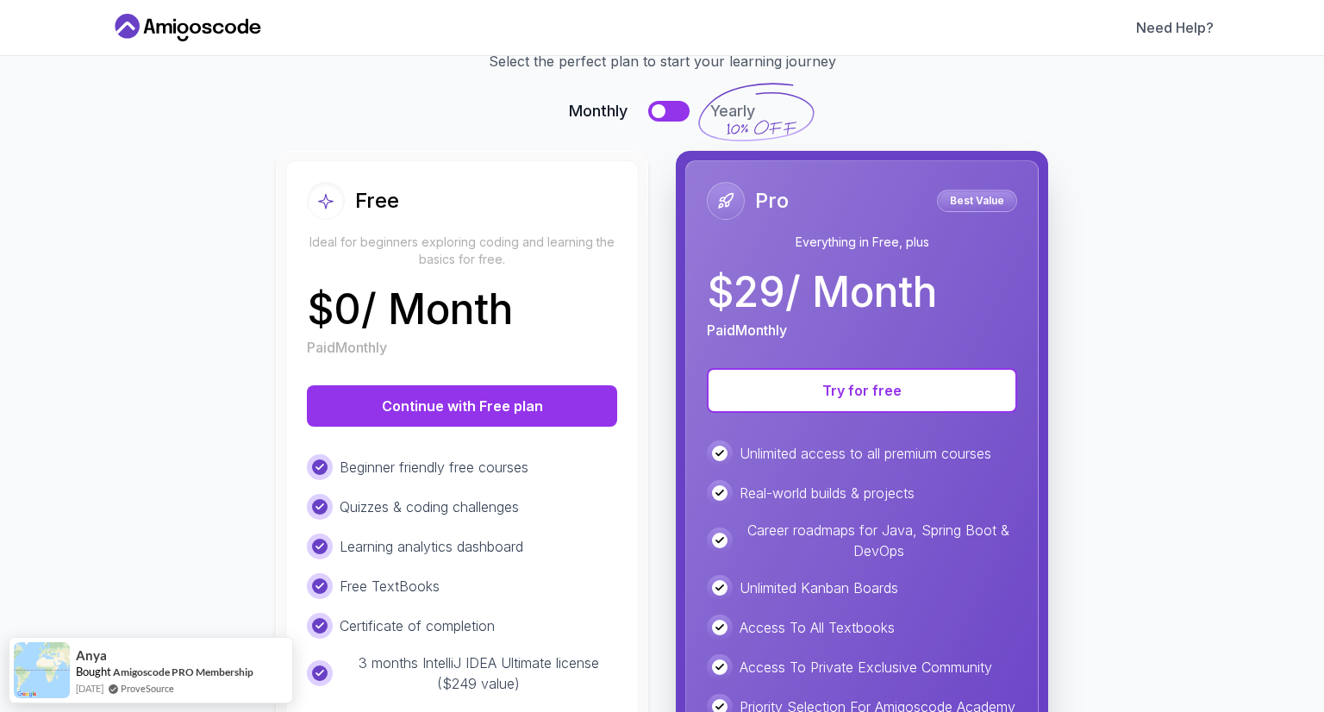
scroll to position [259, 0]
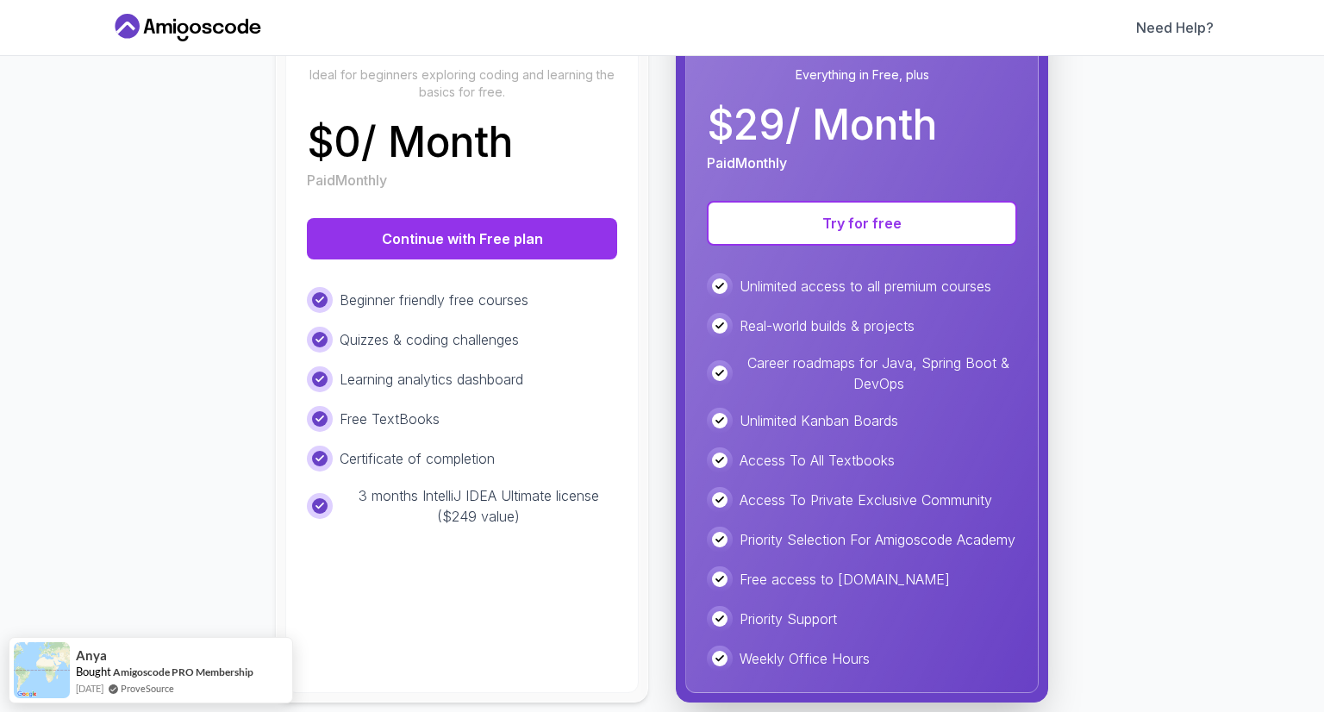
click at [523, 473] on div "Beginner friendly free courses Quizzes & coding challenges Learning analytics d…" at bounding box center [462, 407] width 310 height 240
click at [446, 249] on button "Continue with Free plan" at bounding box center [462, 238] width 310 height 41
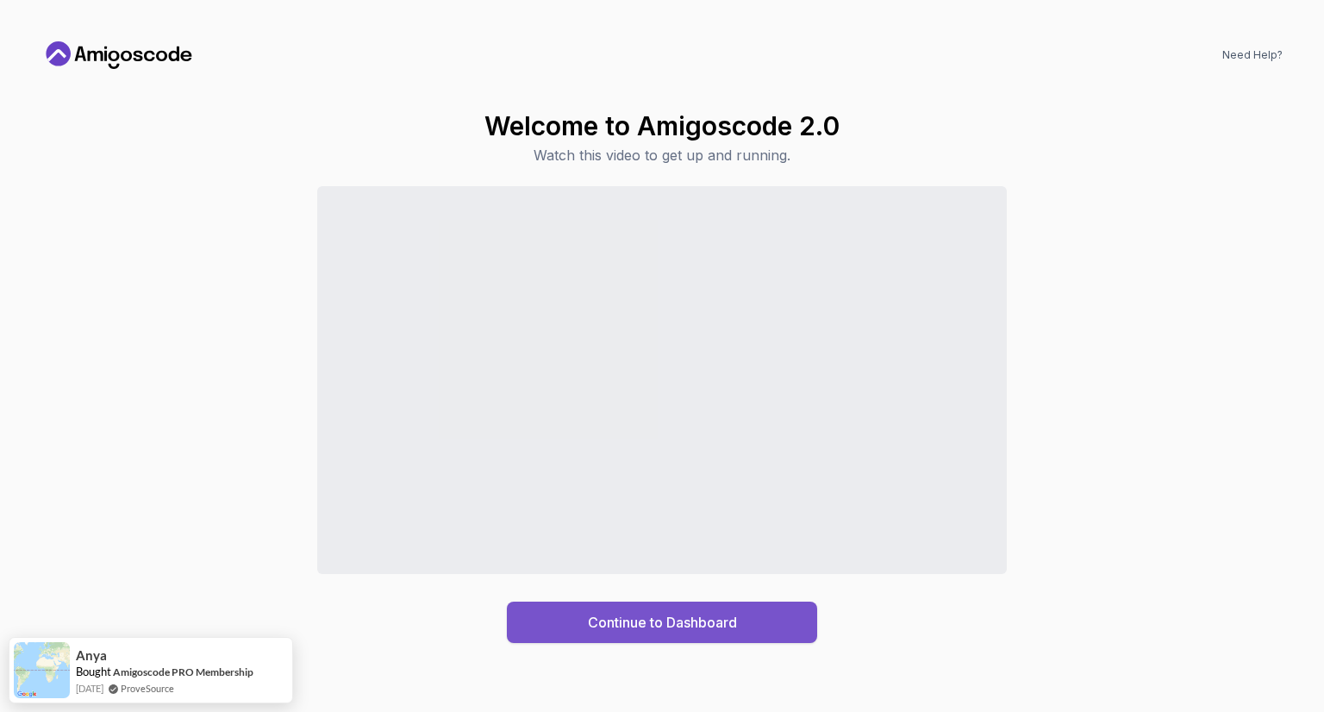
click at [656, 620] on div "Continue to Dashboard" at bounding box center [662, 622] width 149 height 21
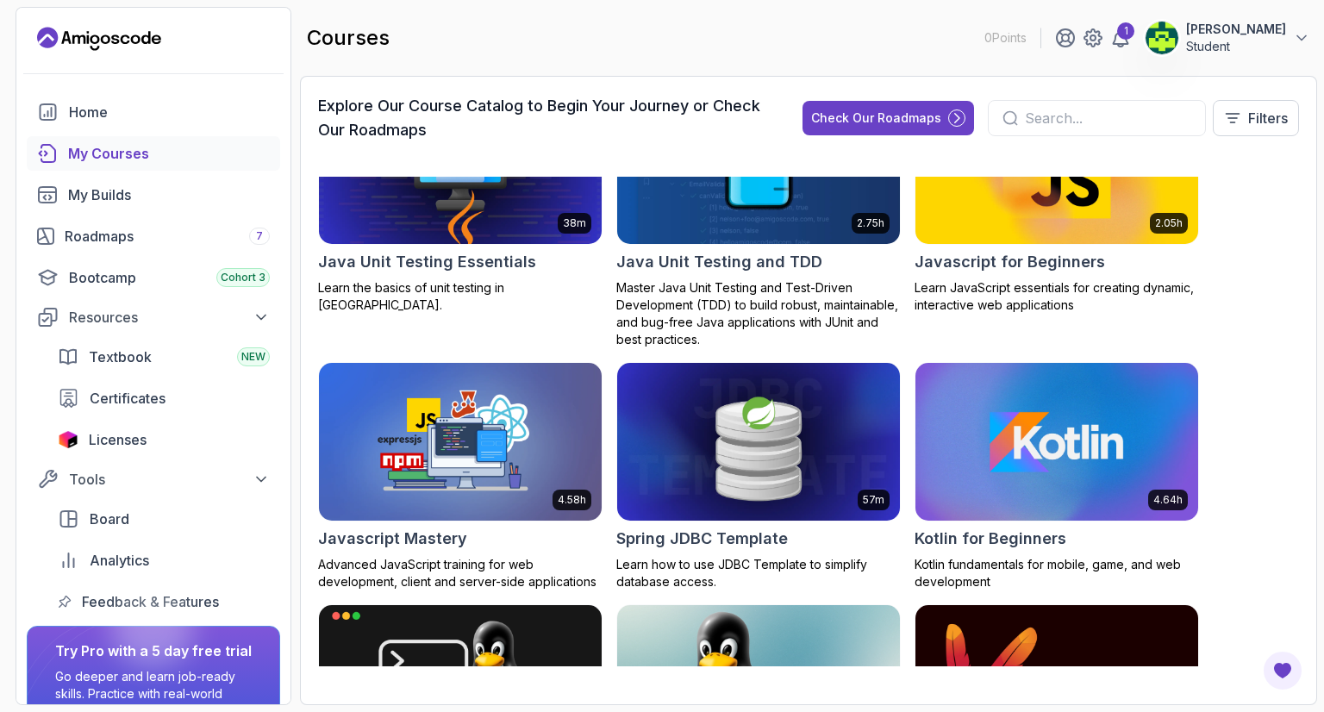
scroll to position [2413, 0]
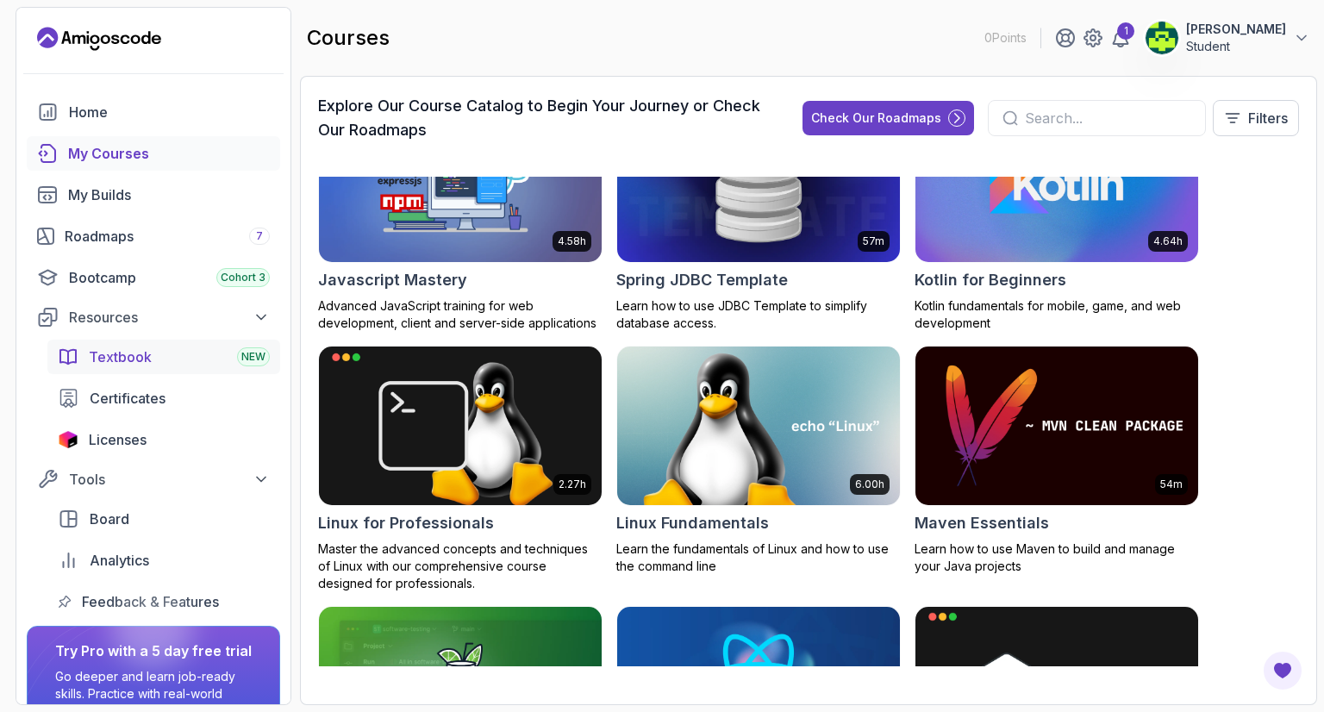
click at [152, 366] on div "Textbook NEW" at bounding box center [179, 356] width 181 height 21
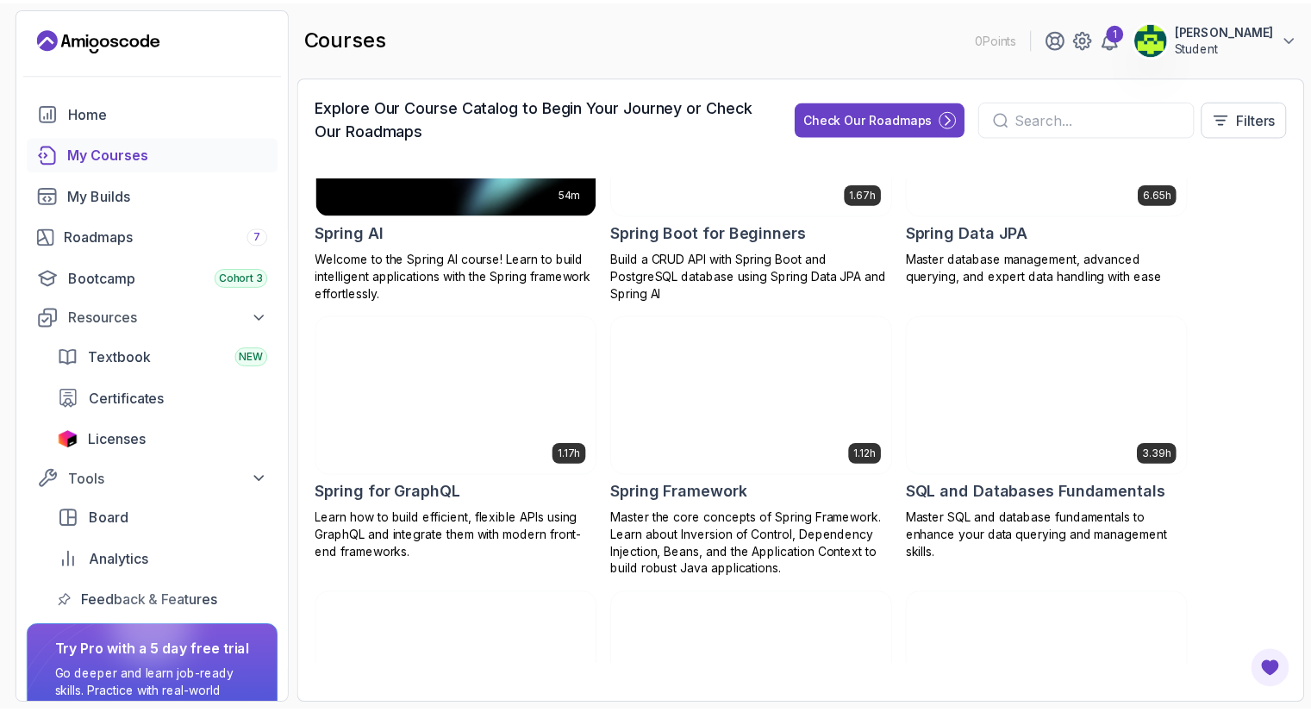
scroll to position [3240, 0]
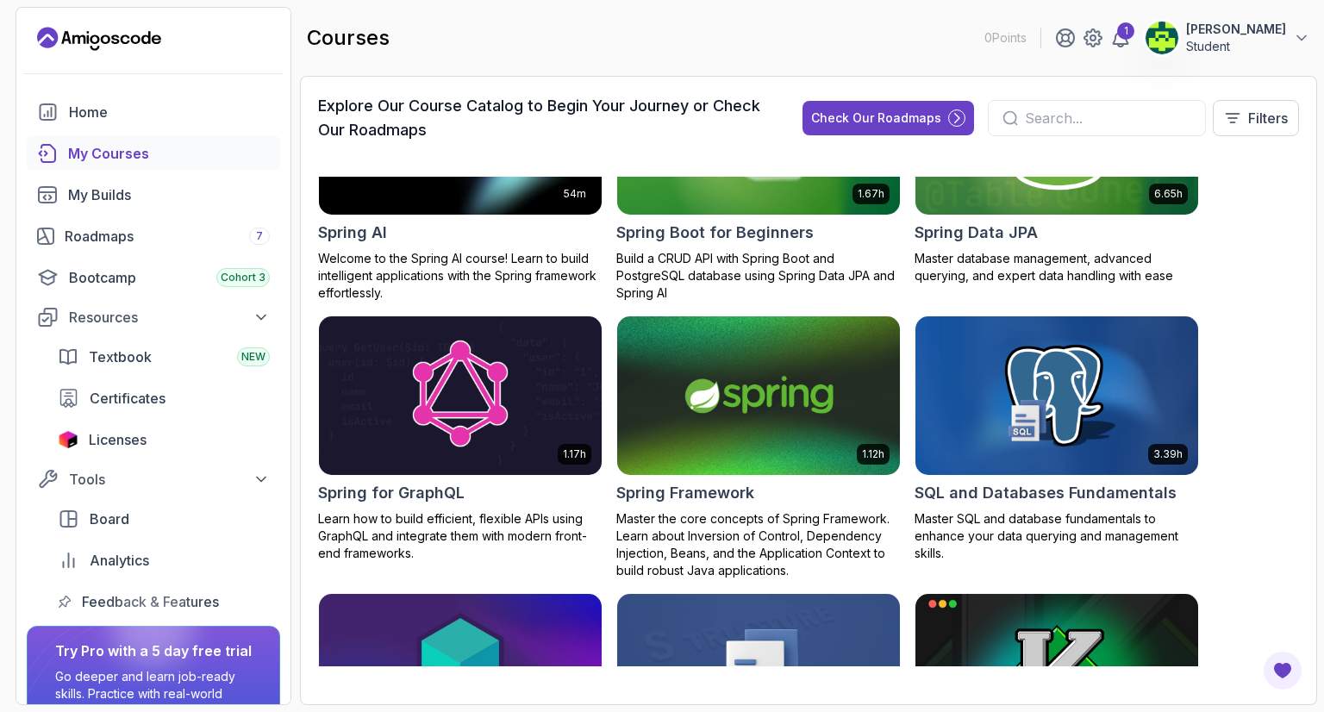
click at [429, 404] on img at bounding box center [460, 396] width 296 height 166
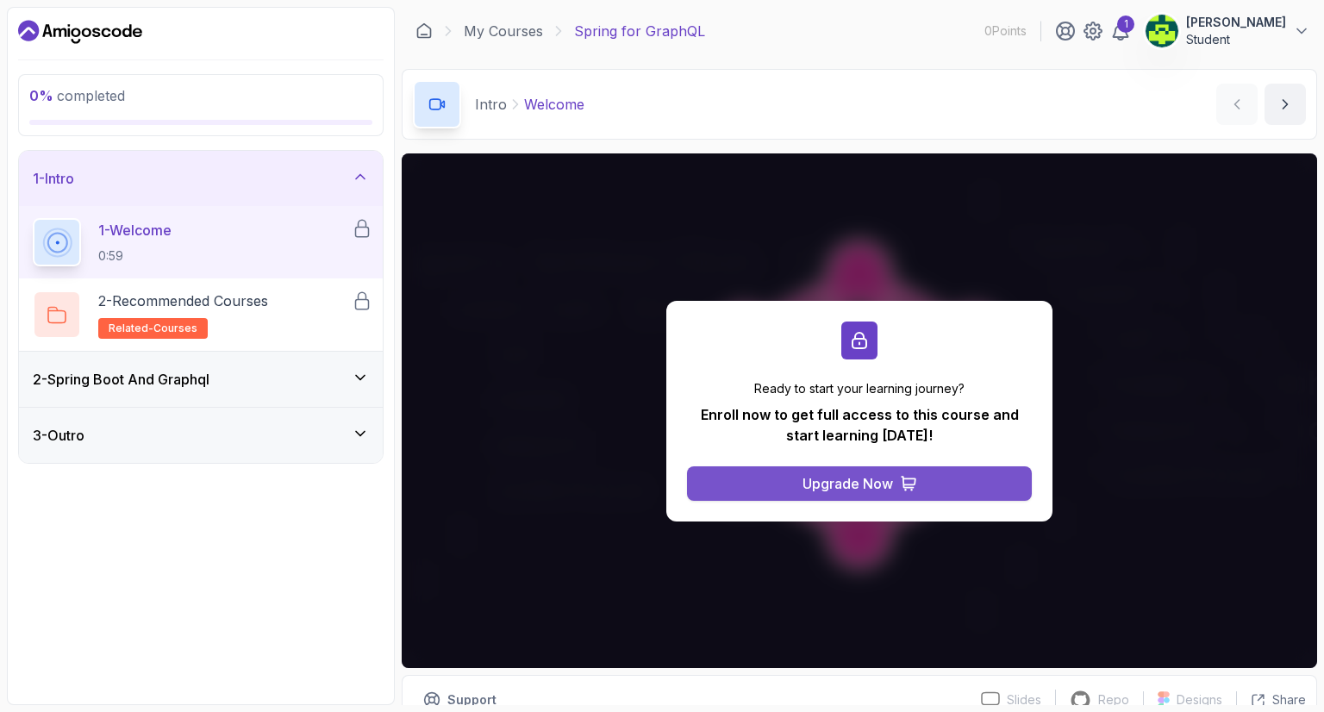
click at [835, 485] on div "Upgrade Now" at bounding box center [847, 483] width 90 height 21
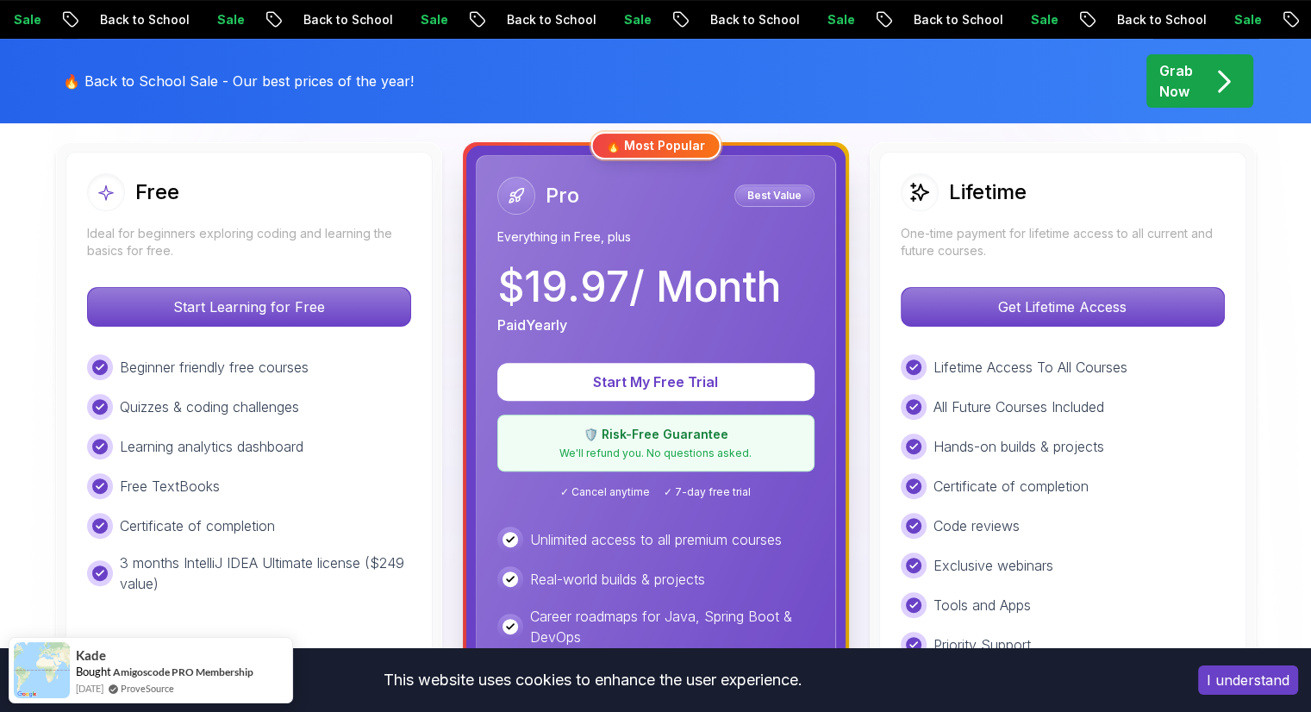
scroll to position [517, 0]
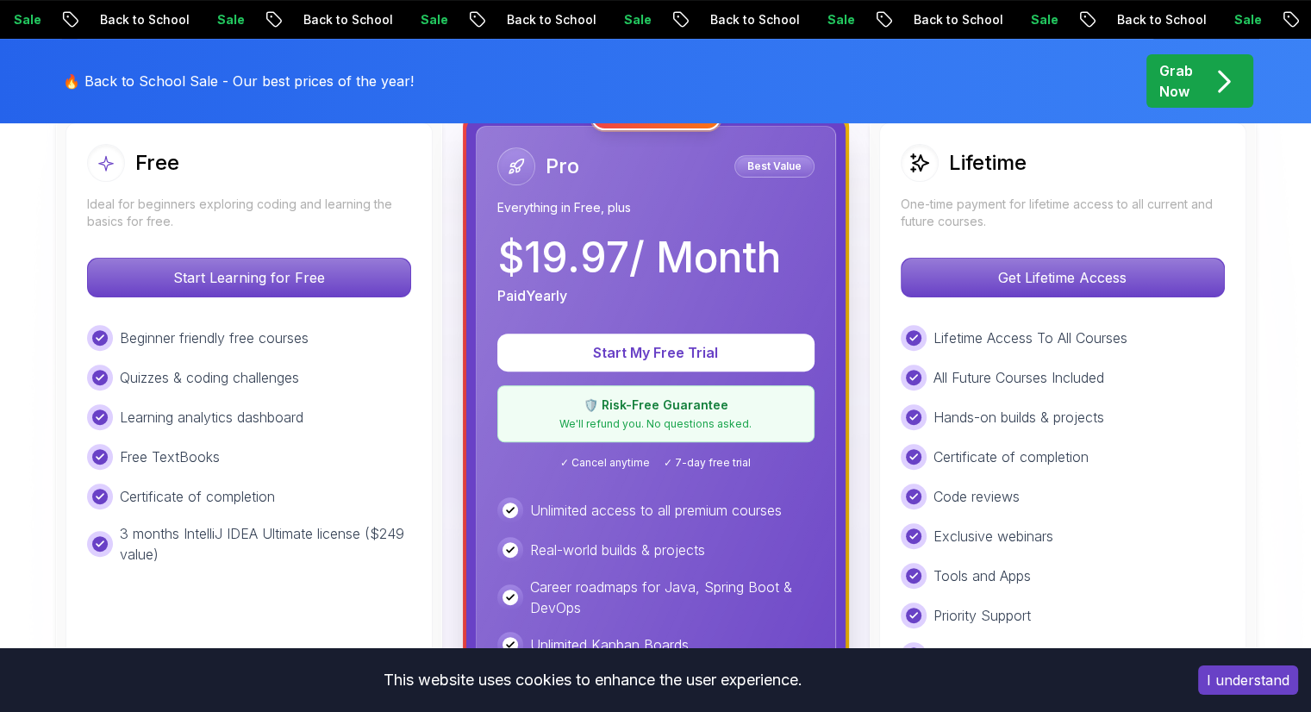
click at [107, 169] on icon at bounding box center [105, 163] width 17 height 18
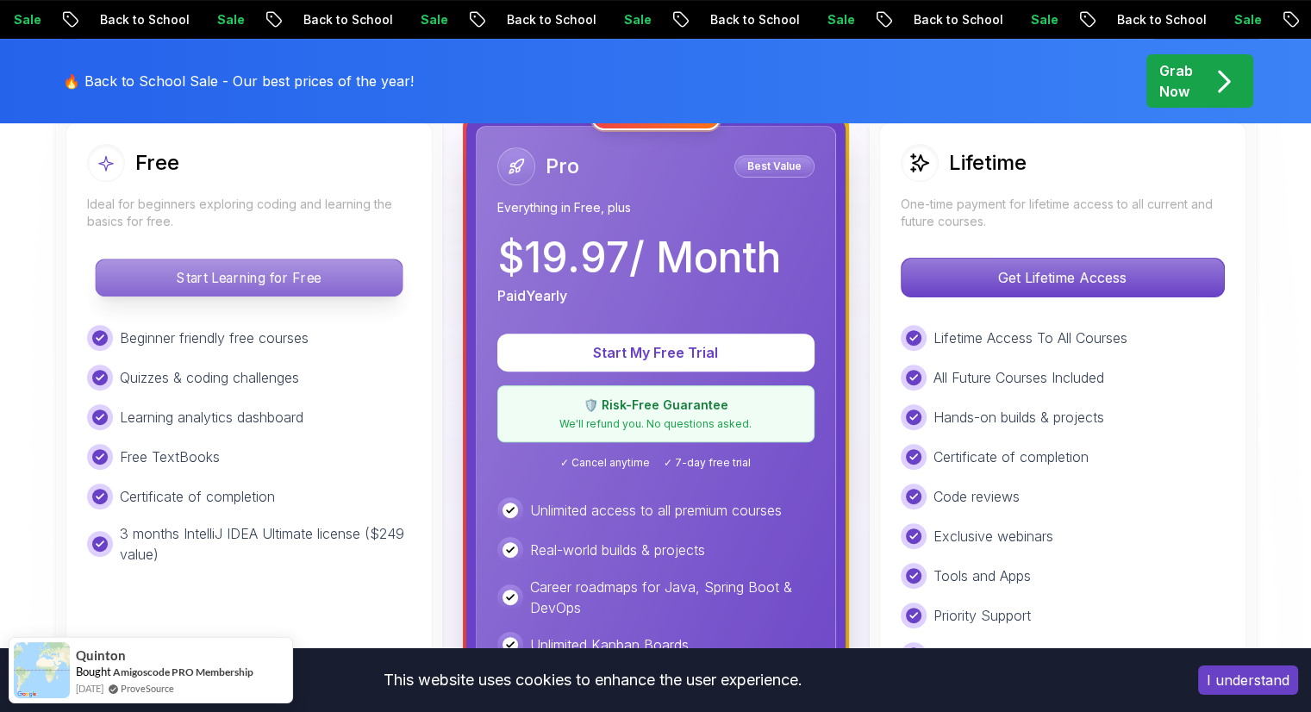
click at [245, 281] on p "Start Learning for Free" at bounding box center [249, 277] width 306 height 36
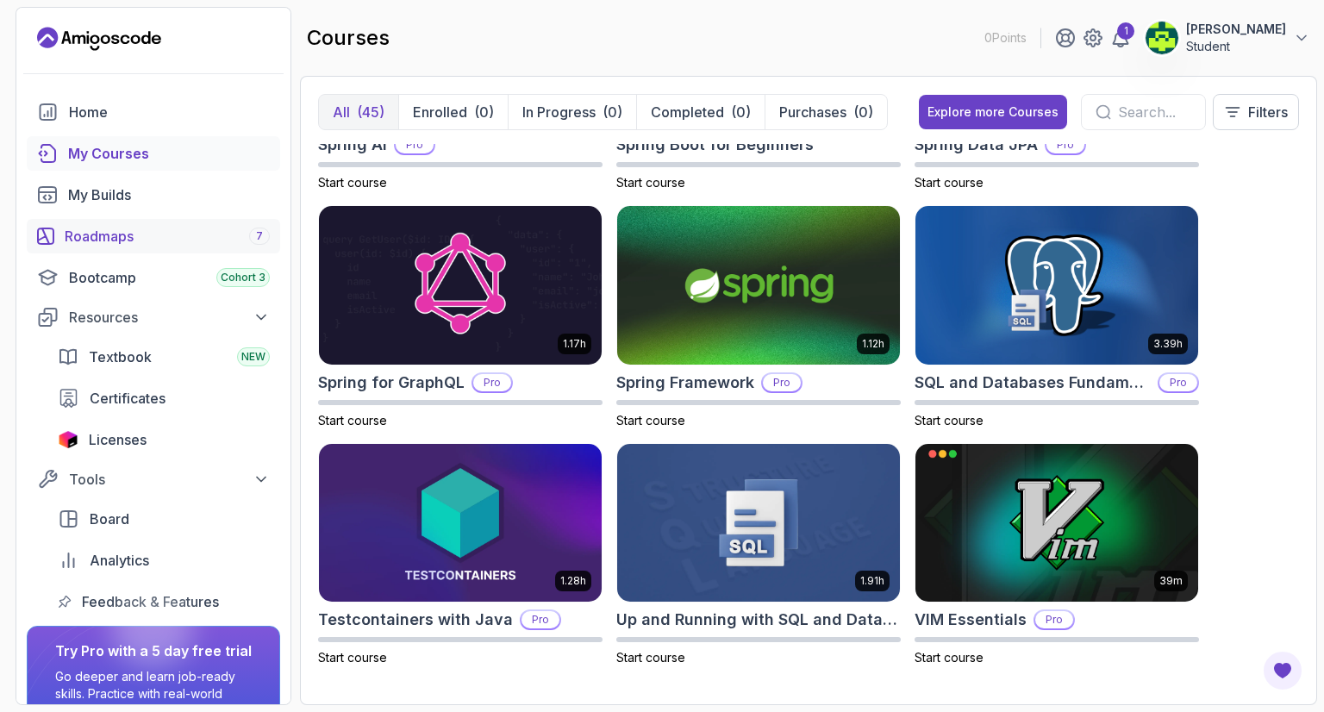
click at [180, 240] on div "Roadmaps 7" at bounding box center [167, 236] width 205 height 21
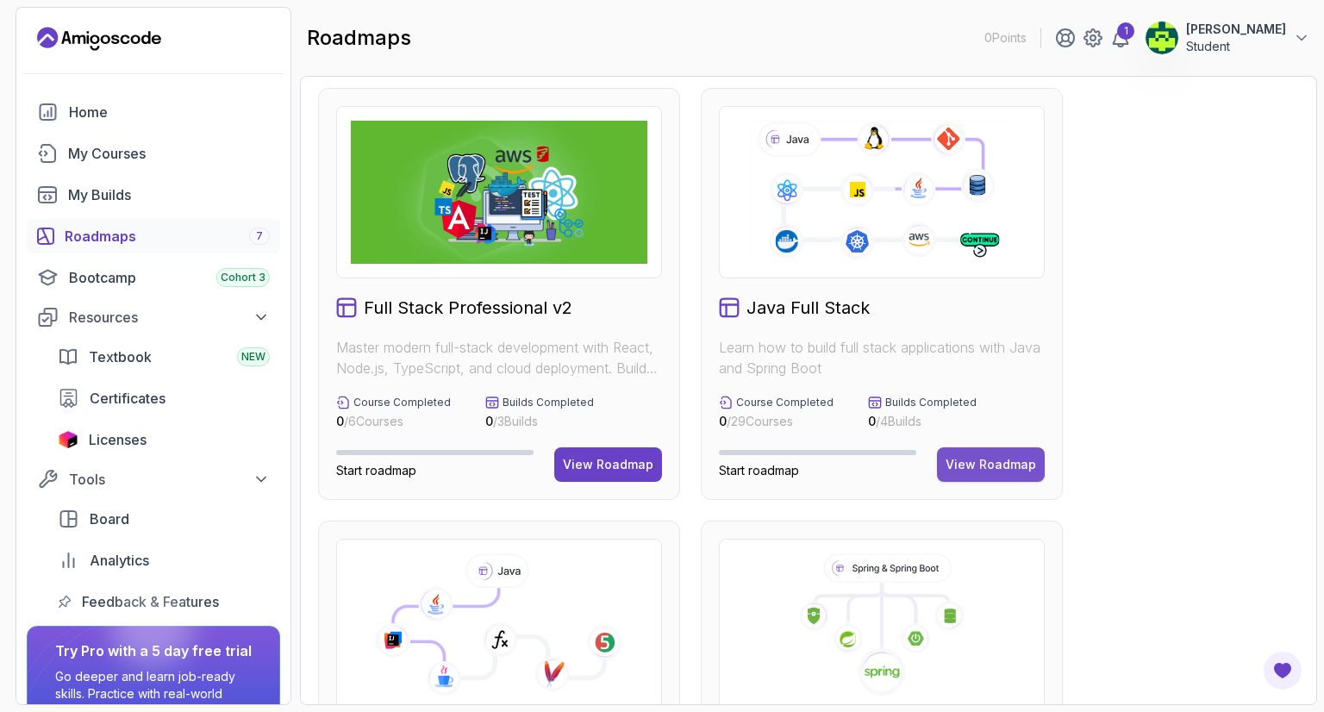
click at [1011, 387] on div "Java Full Stack Learn how to build full stack applications with Java and Spring…" at bounding box center [882, 294] width 362 height 412
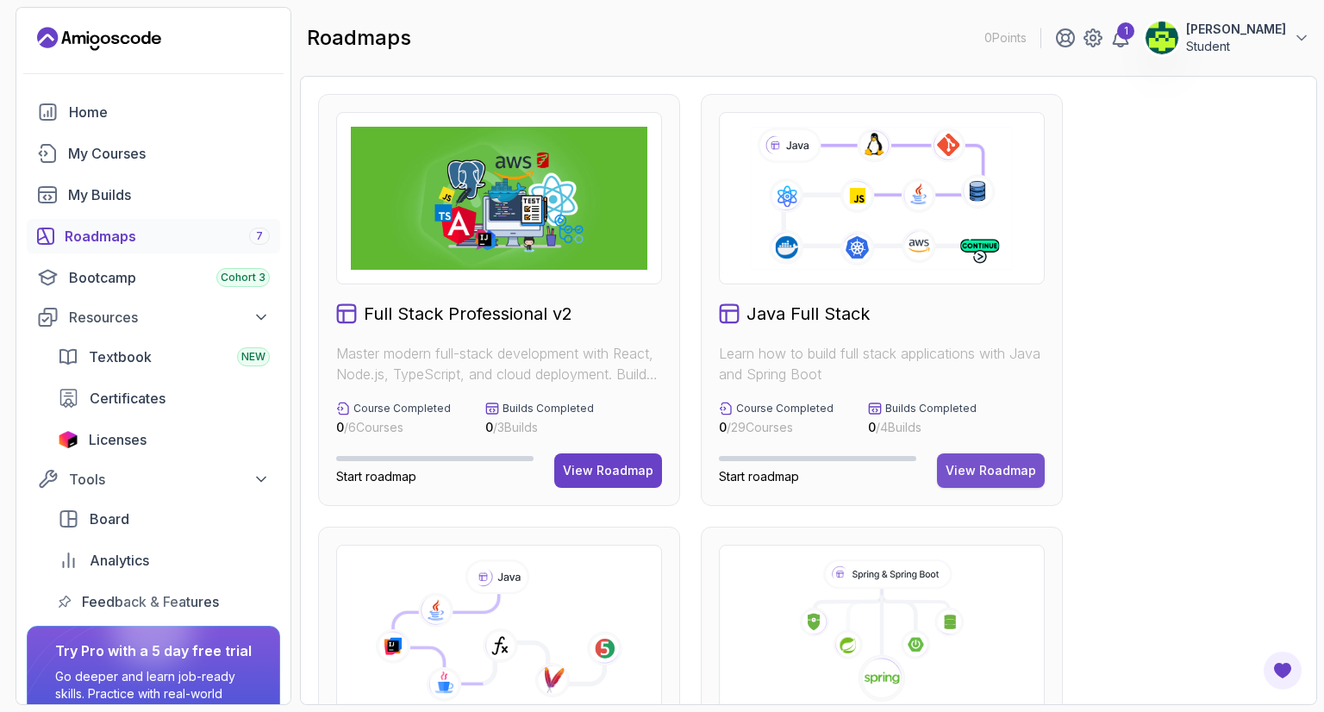
click at [1010, 464] on div "View Roadmap" at bounding box center [990, 470] width 90 height 17
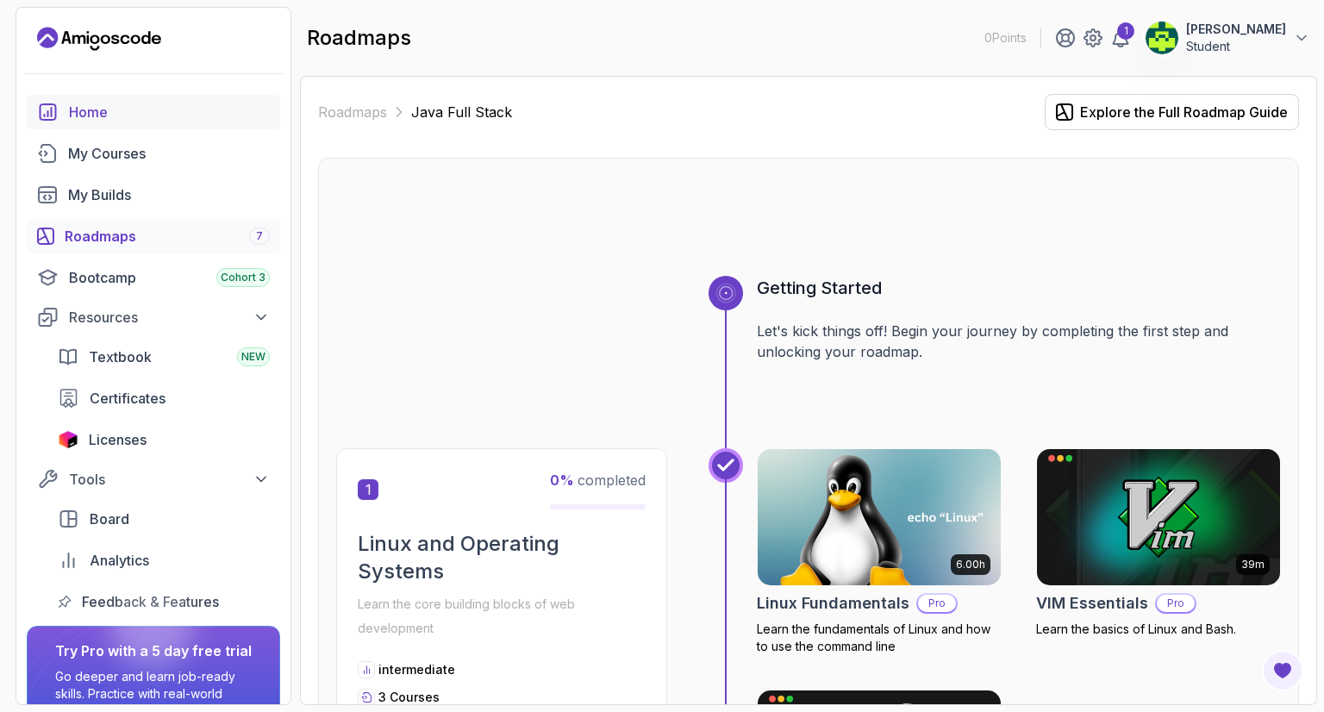
click at [72, 109] on div "Home" at bounding box center [169, 112] width 201 height 21
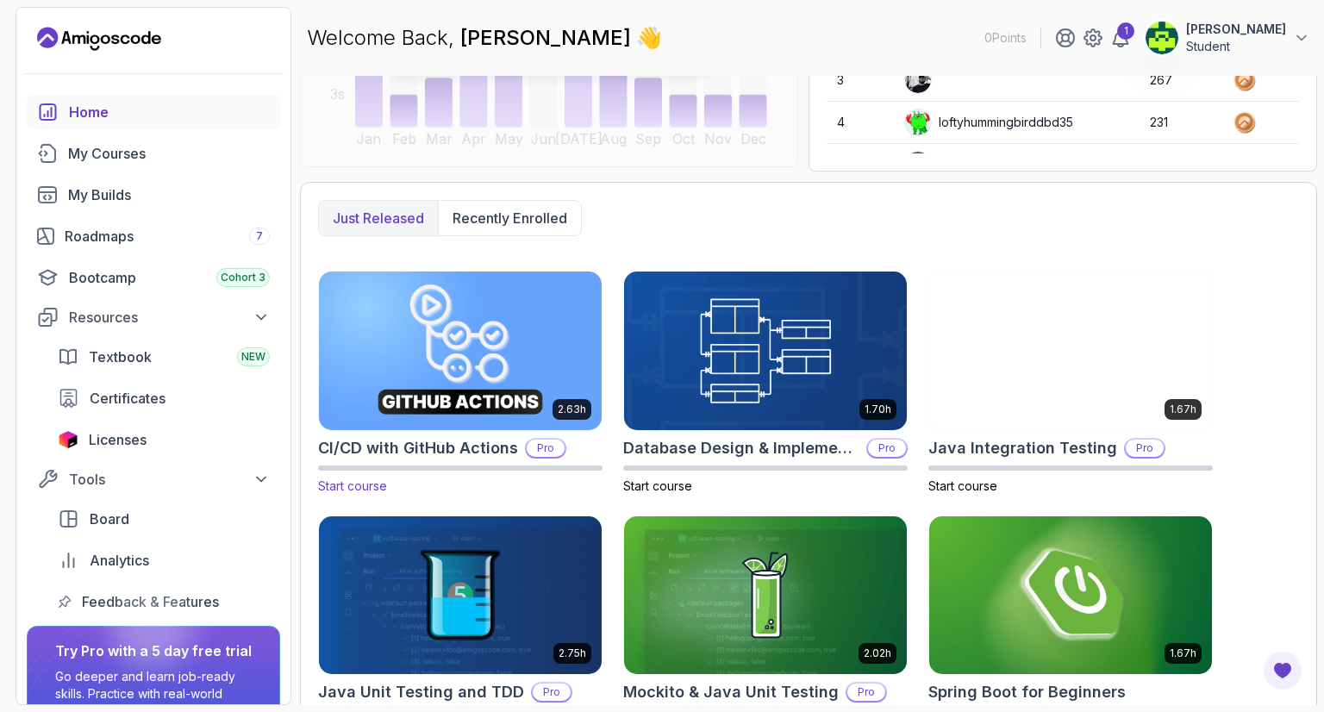
scroll to position [345, 0]
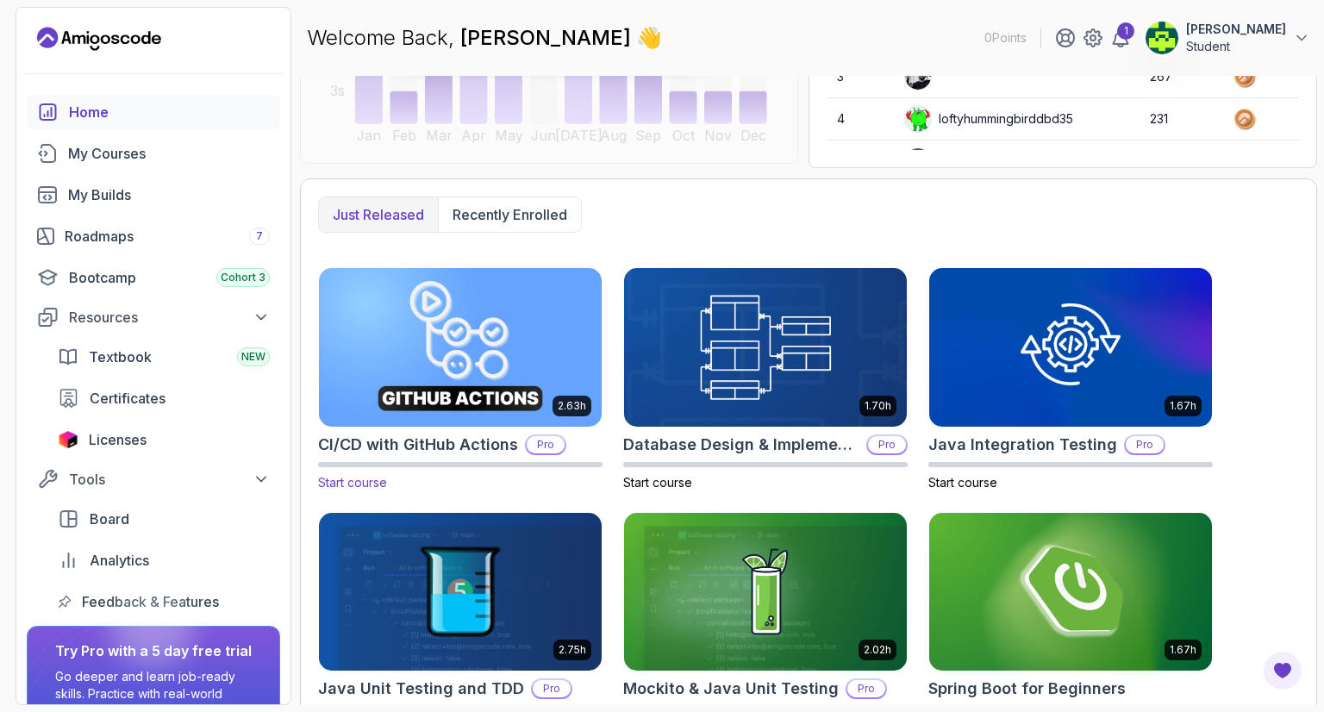
click at [520, 435] on div "CI/CD with GitHub Actions Pro" at bounding box center [460, 445] width 284 height 24
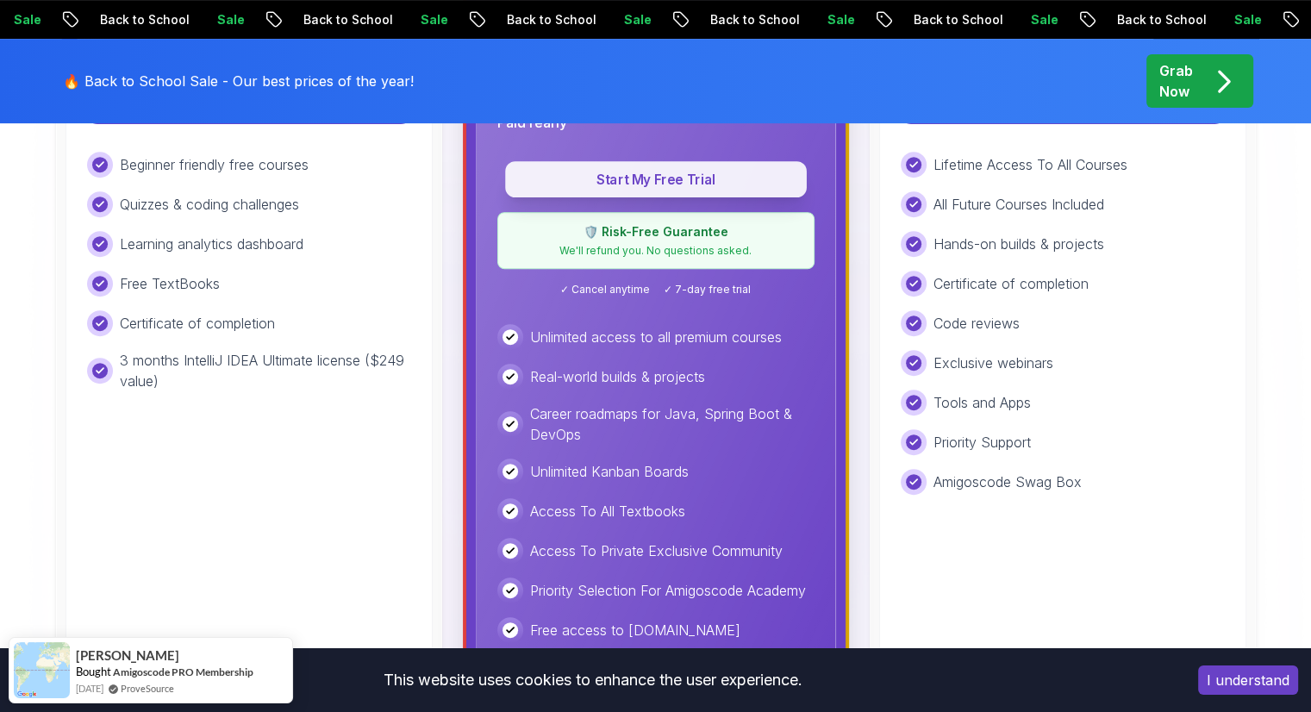
scroll to position [689, 0]
